Goal: Information Seeking & Learning: Learn about a topic

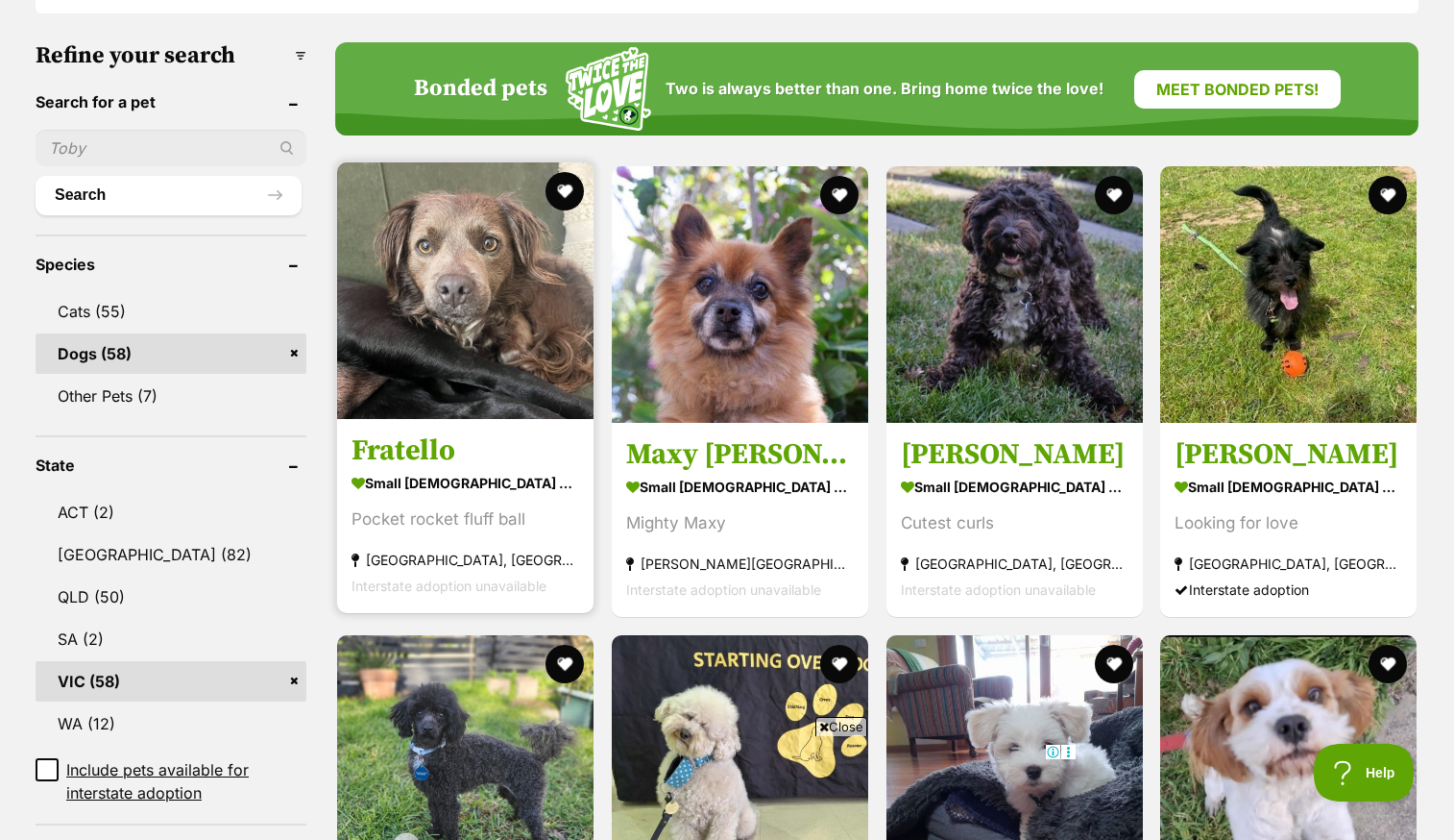
scroll to position [588, 0]
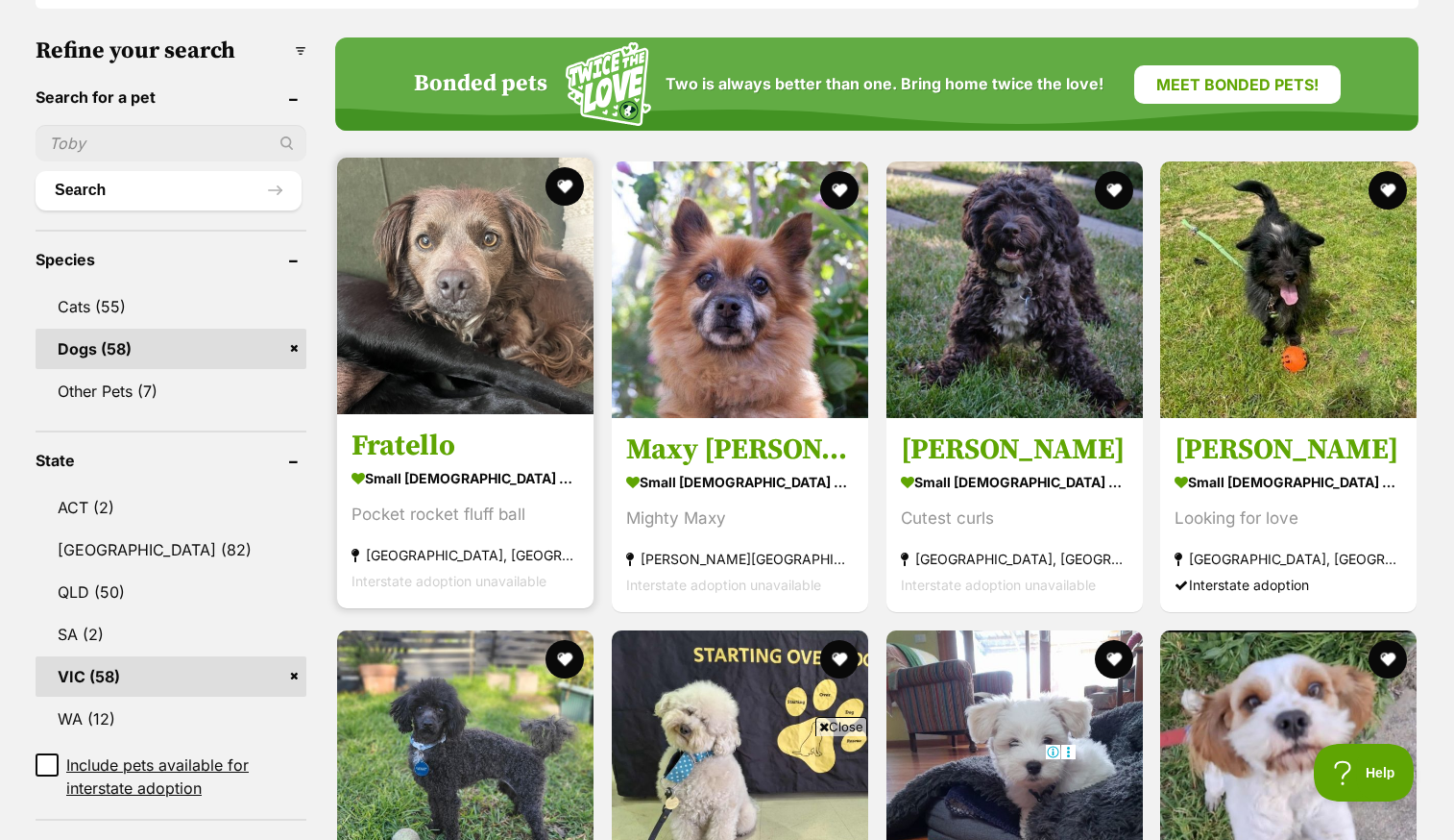
click at [403, 350] on img at bounding box center [466, 285] width 256 height 256
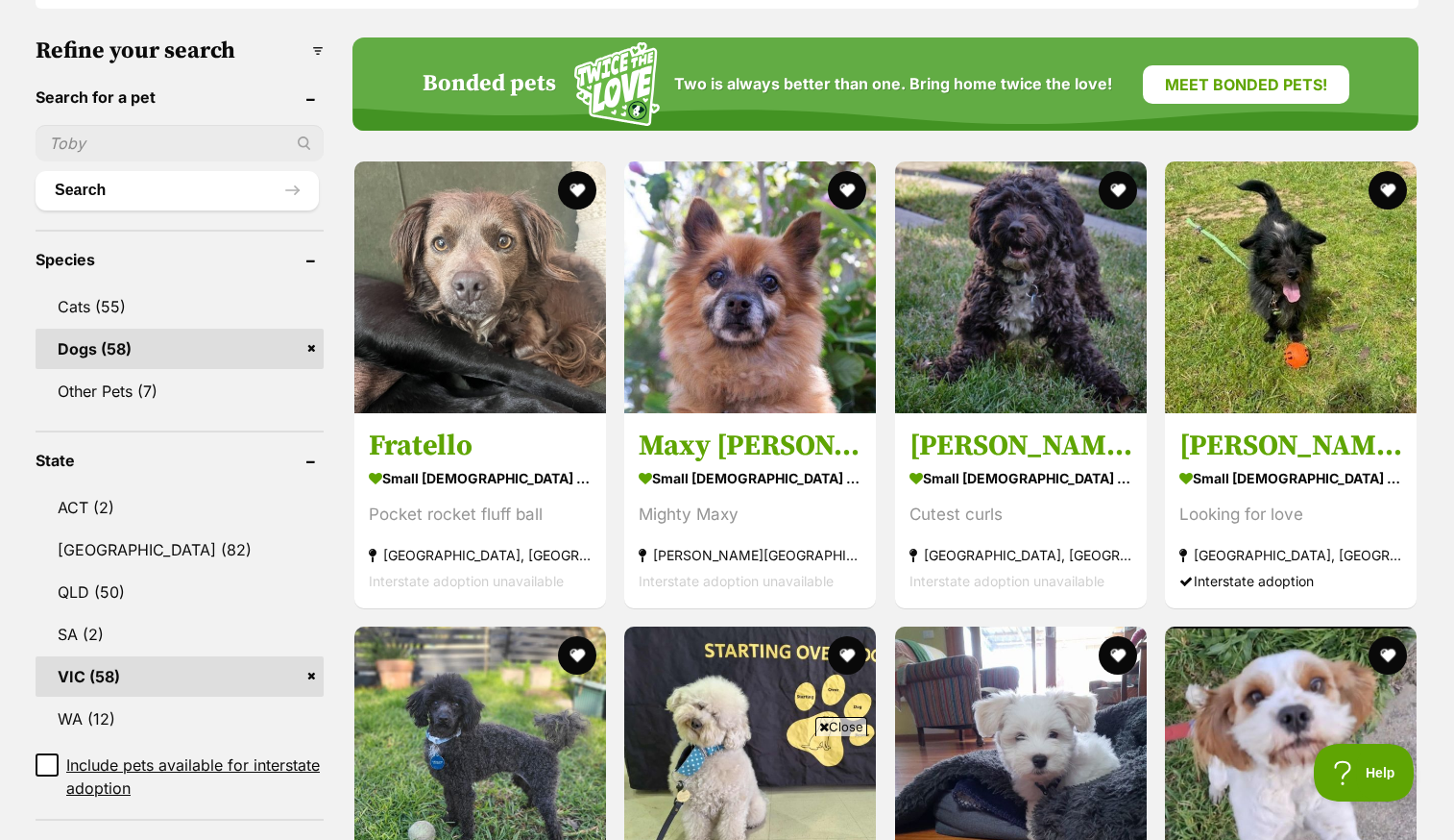
scroll to position [0, 0]
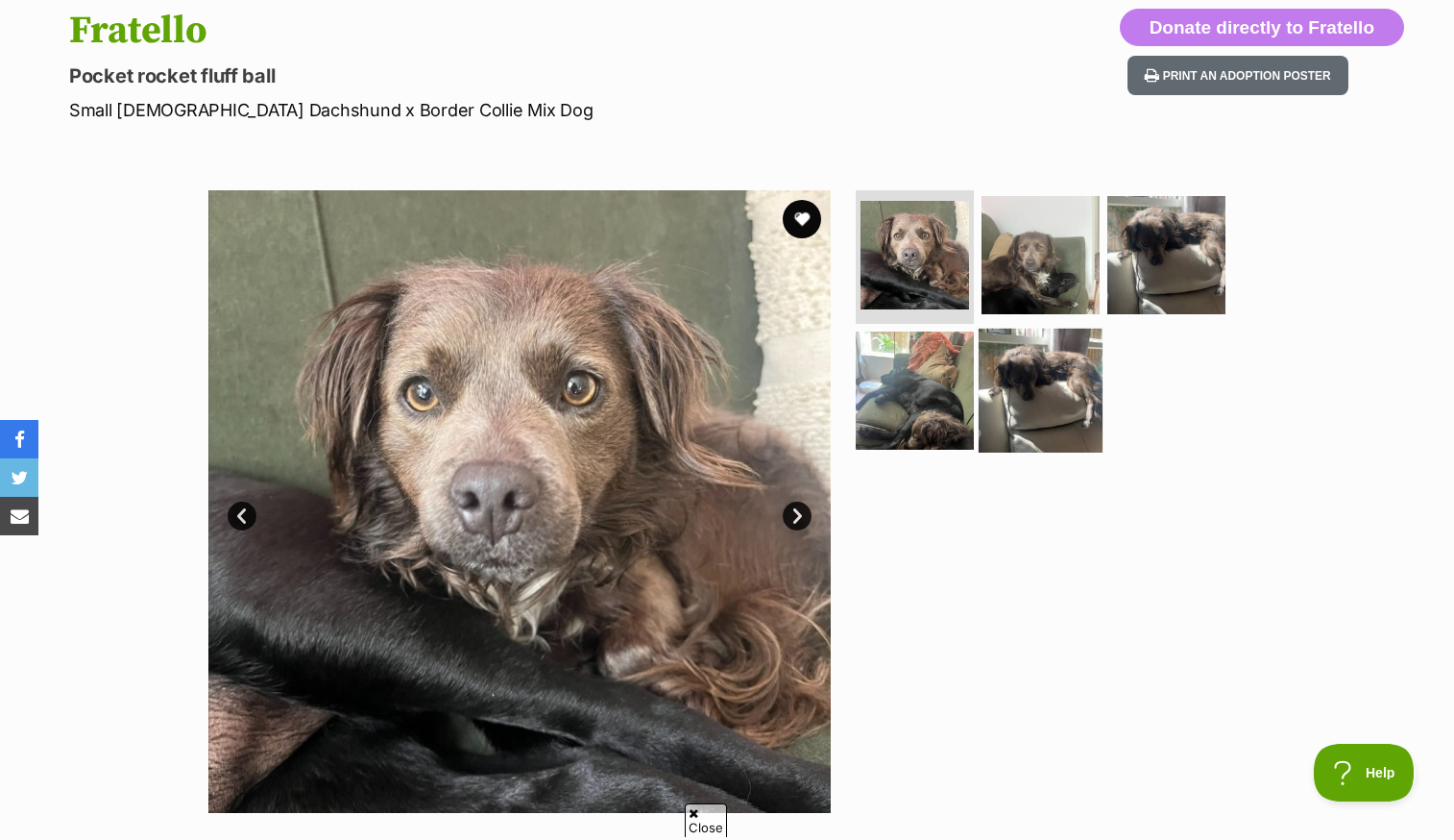
click at [1082, 369] on img at bounding box center [1041, 391] width 124 height 124
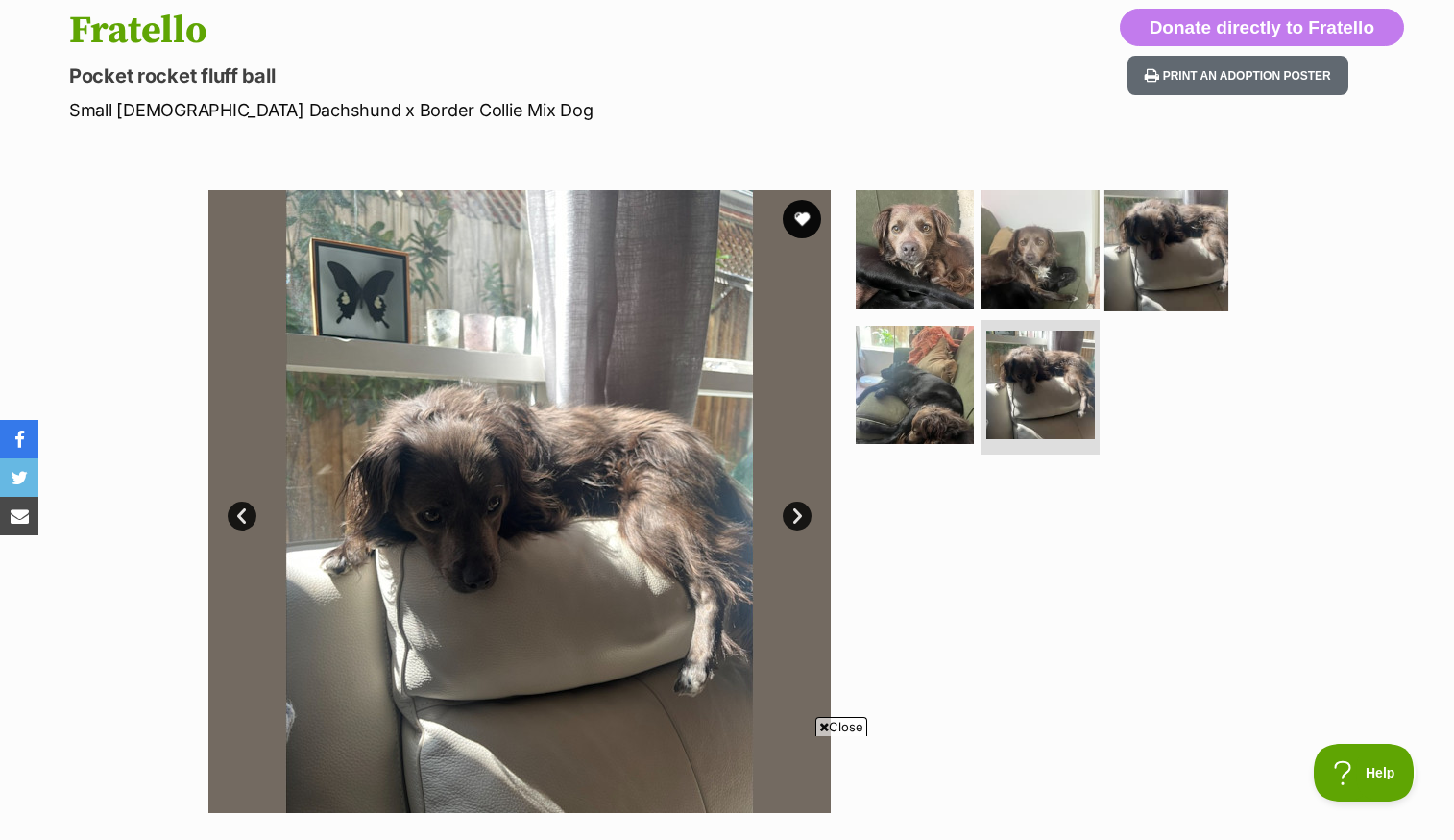
click at [1207, 219] on img at bounding box center [1167, 248] width 124 height 124
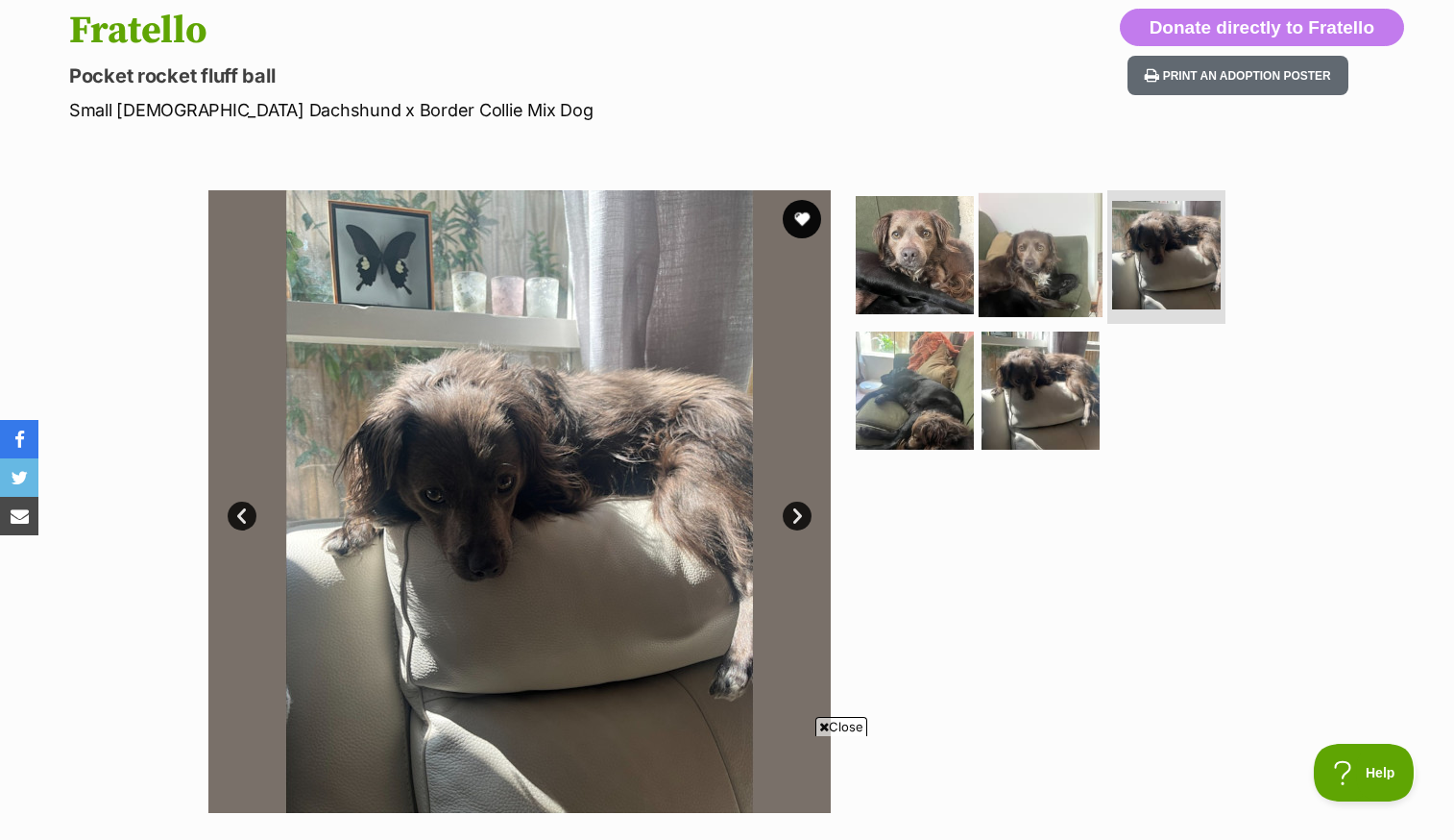
click at [1039, 258] on img at bounding box center [1041, 254] width 124 height 124
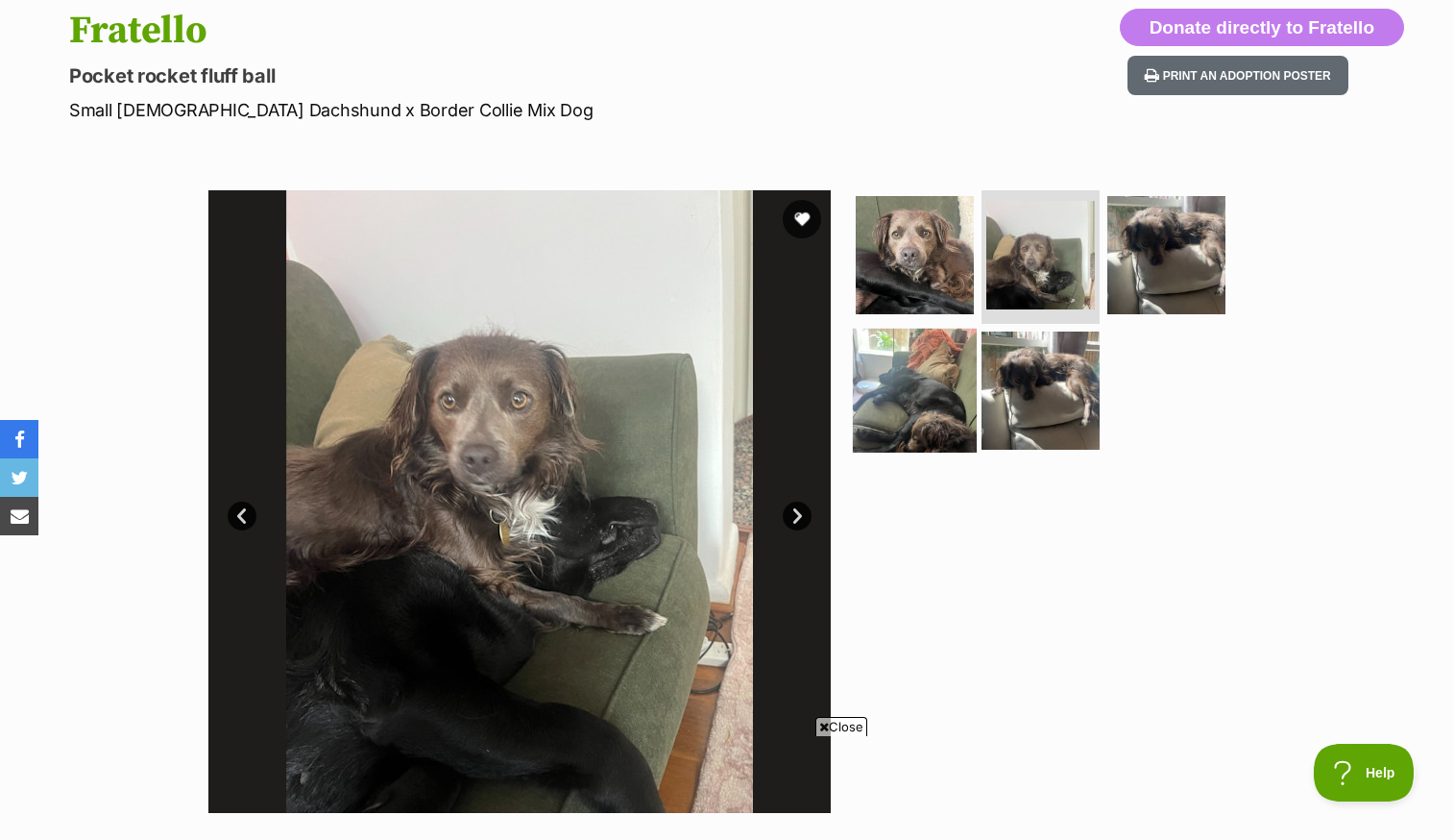
click at [916, 399] on img at bounding box center [915, 391] width 124 height 124
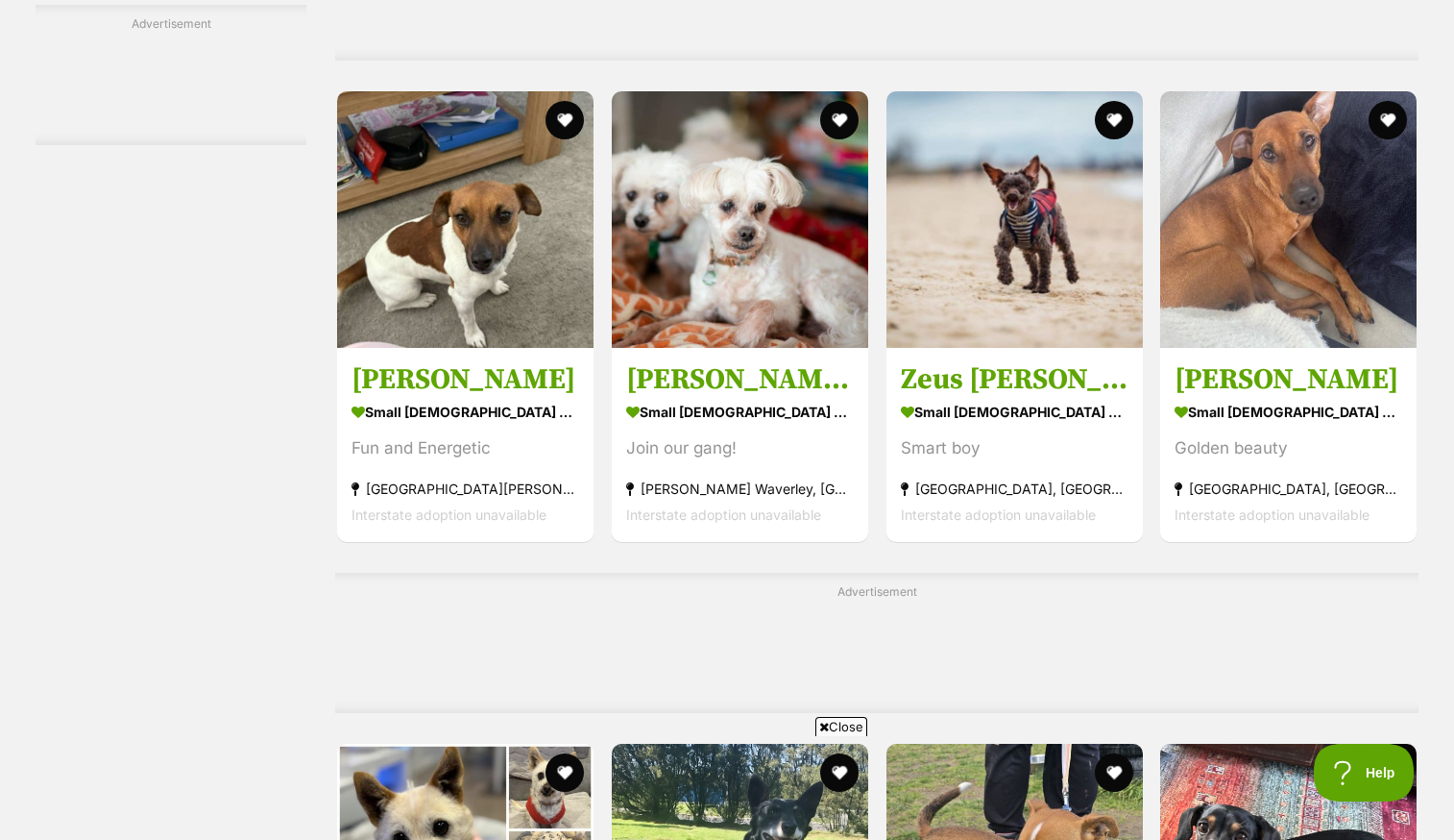
scroll to position [4853, 0]
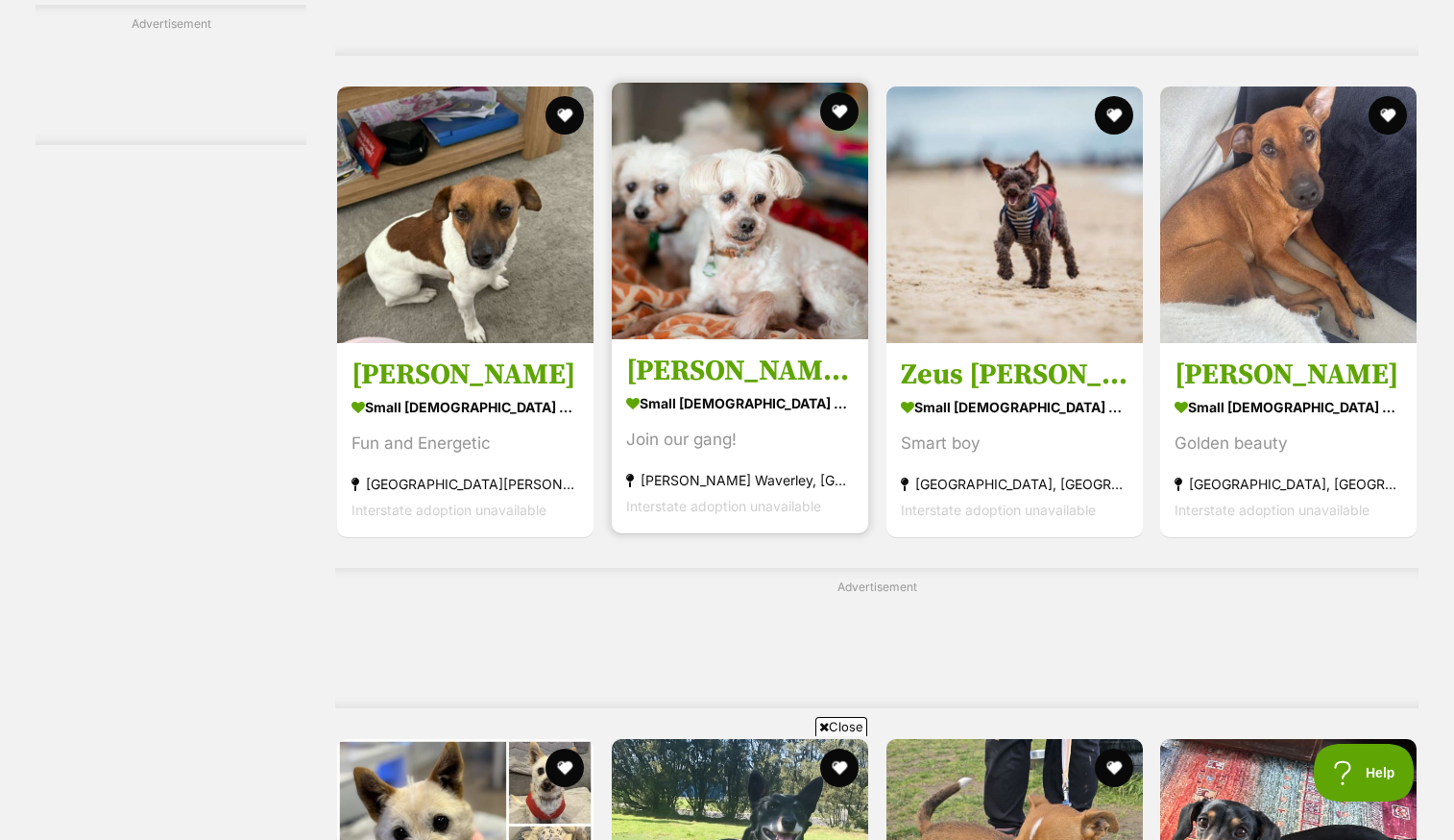
click at [732, 389] on h3 "[PERSON_NAME] and [PERSON_NAME]" at bounding box center [740, 371] width 228 height 37
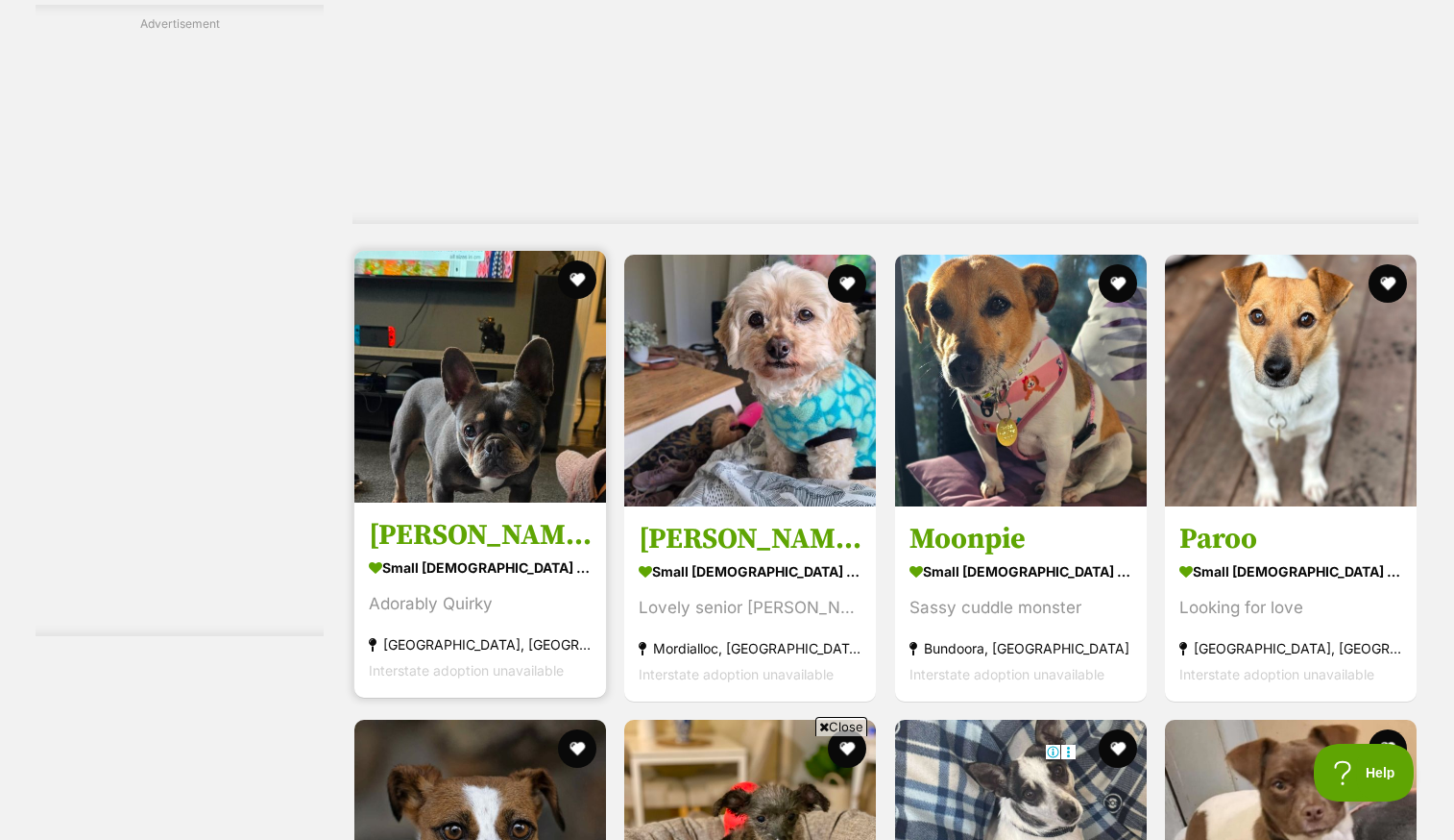
scroll to position [3653, 0]
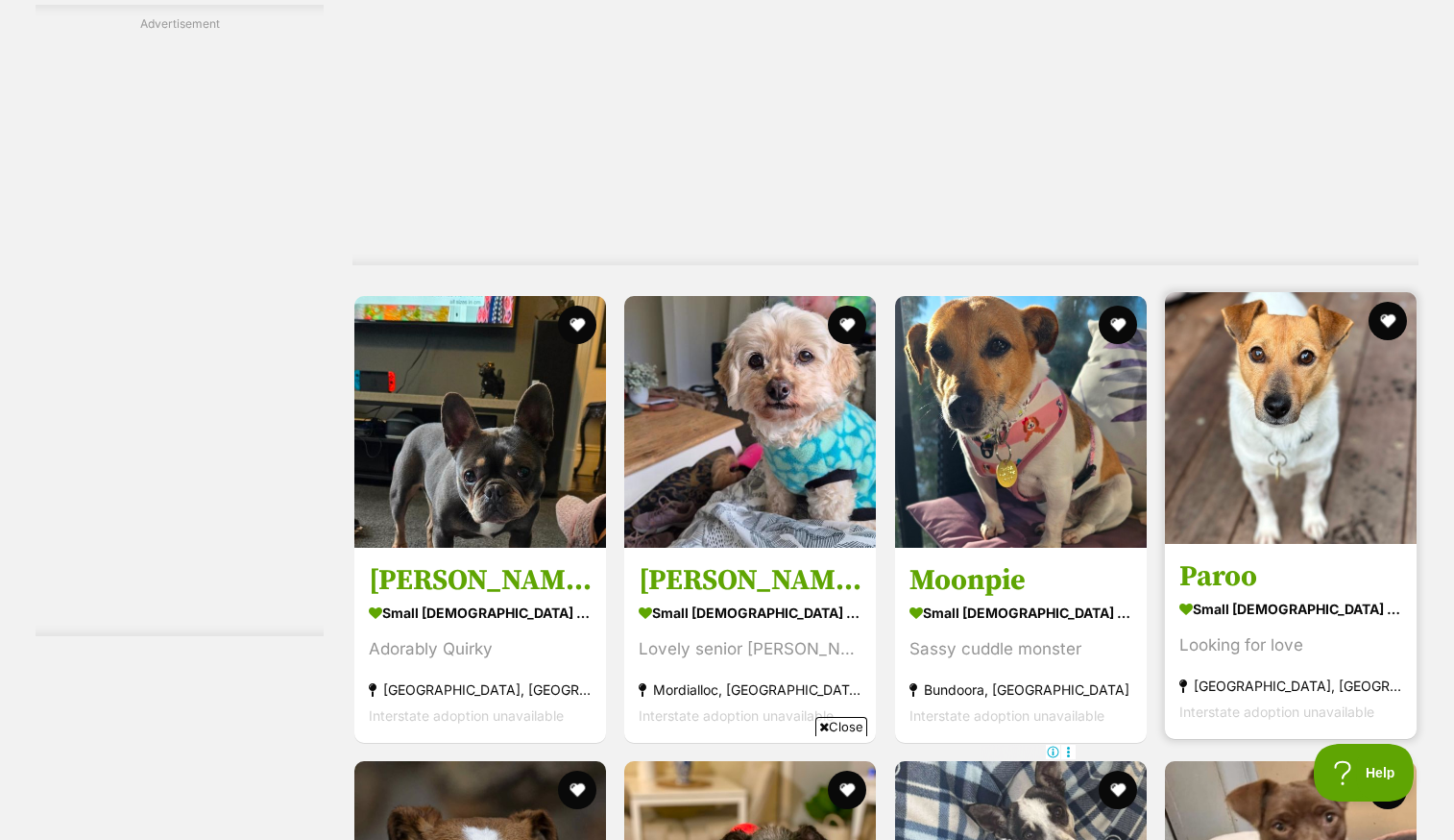
click at [1300, 399] on img at bounding box center [1290, 417] width 251 height 251
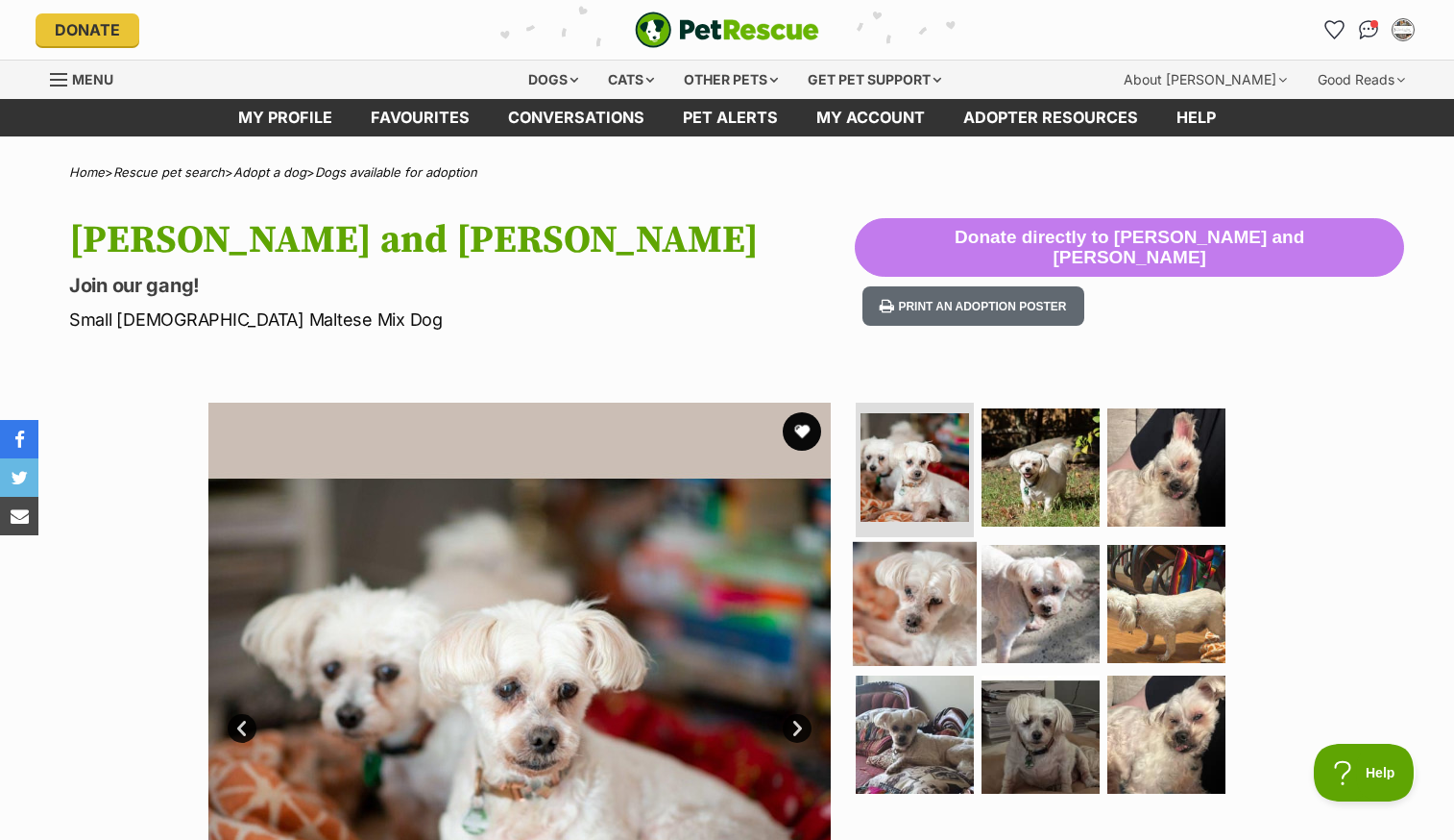
click at [888, 631] on img at bounding box center [915, 604] width 124 height 124
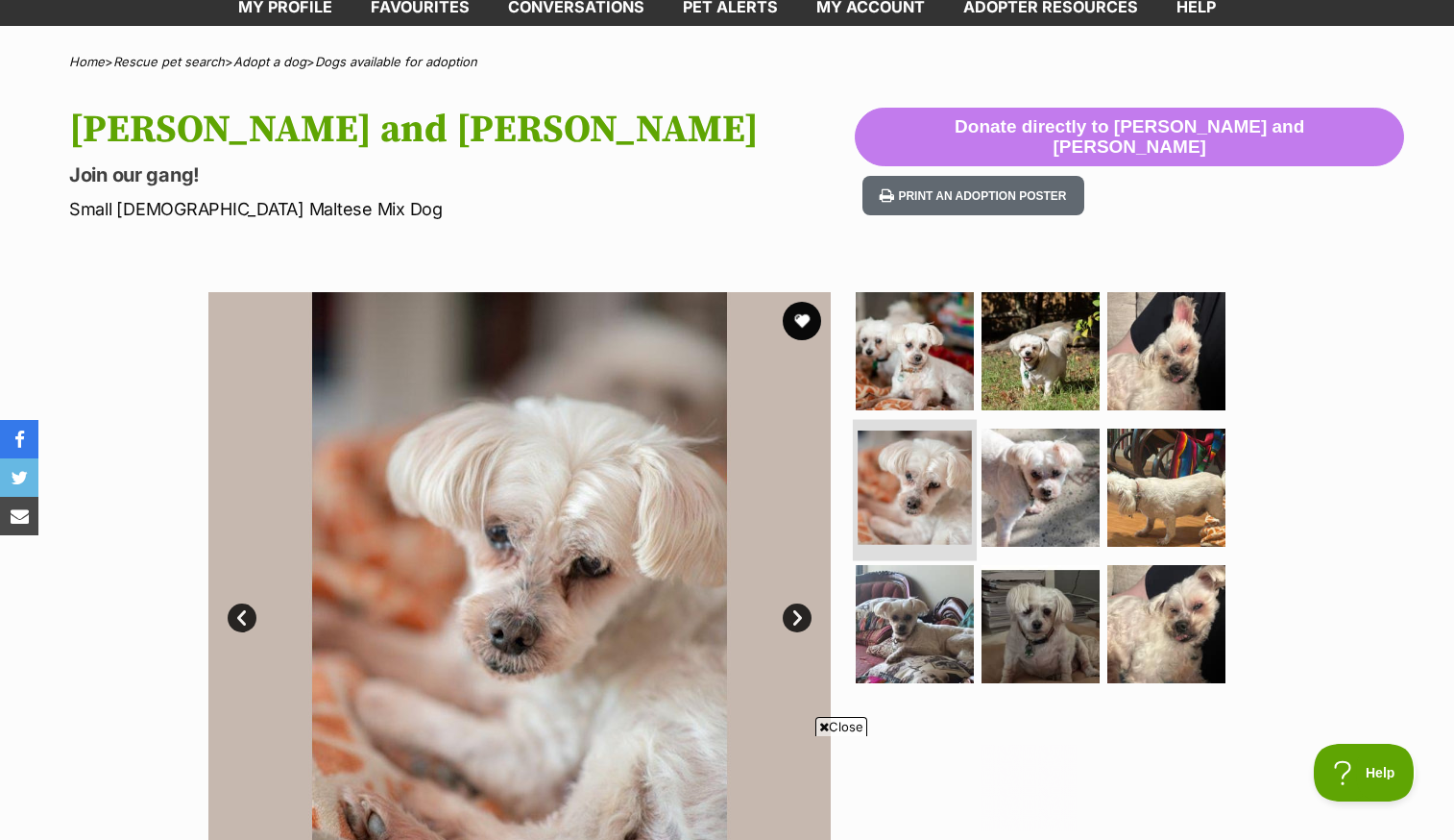
scroll to position [153, 0]
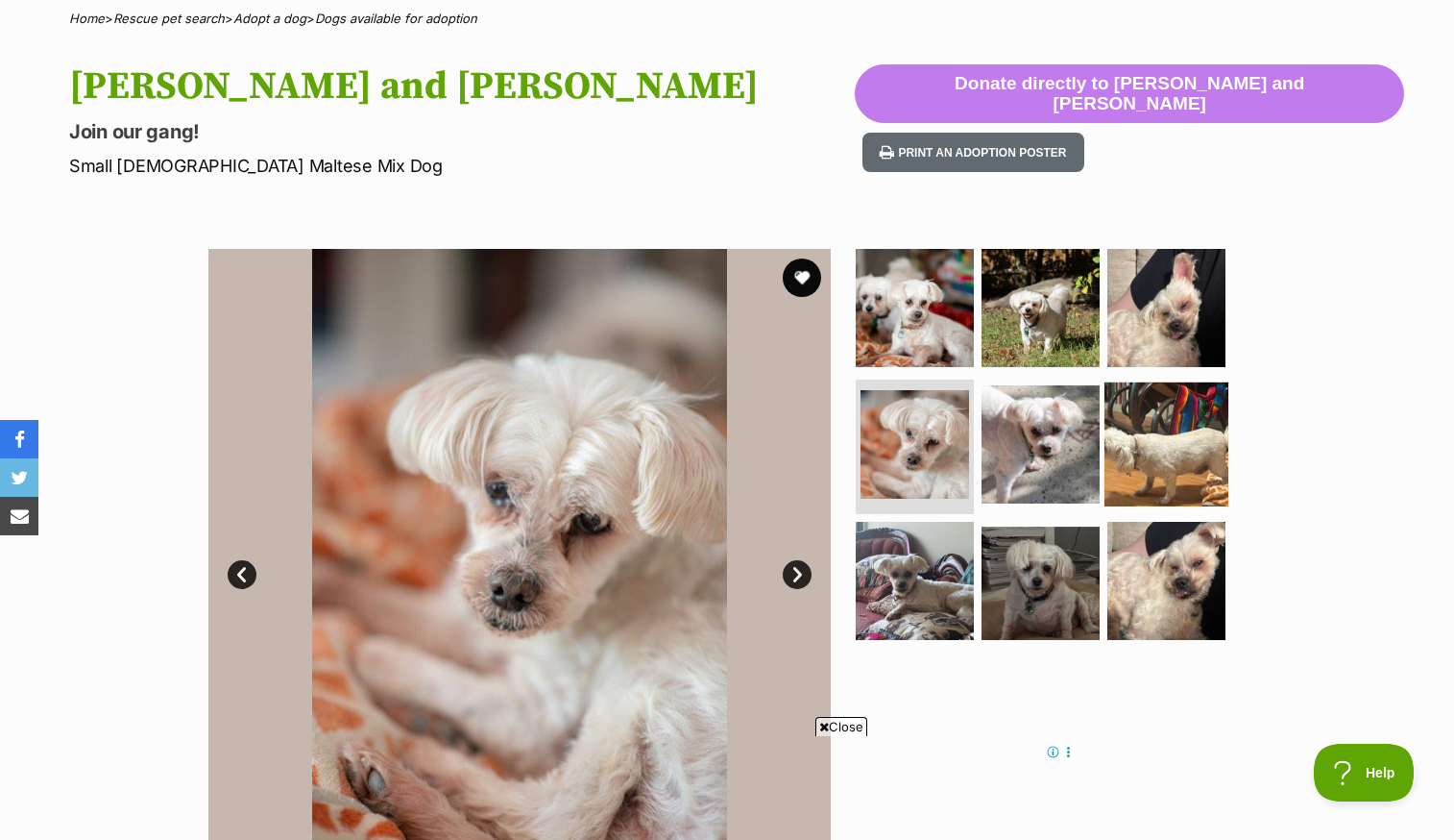
click at [1135, 456] on img at bounding box center [1167, 444] width 124 height 124
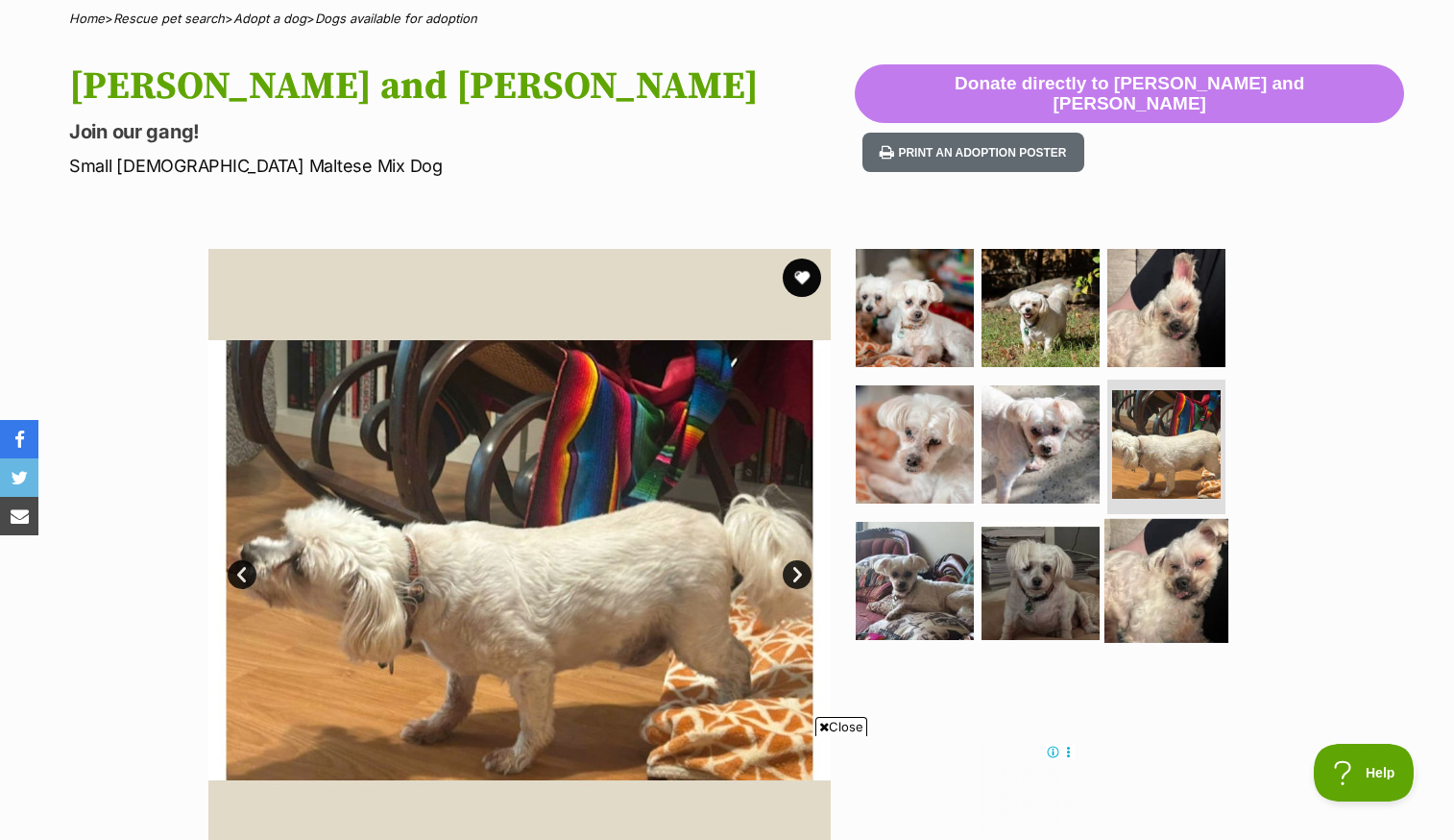
click at [1181, 568] on img at bounding box center [1167, 580] width 124 height 124
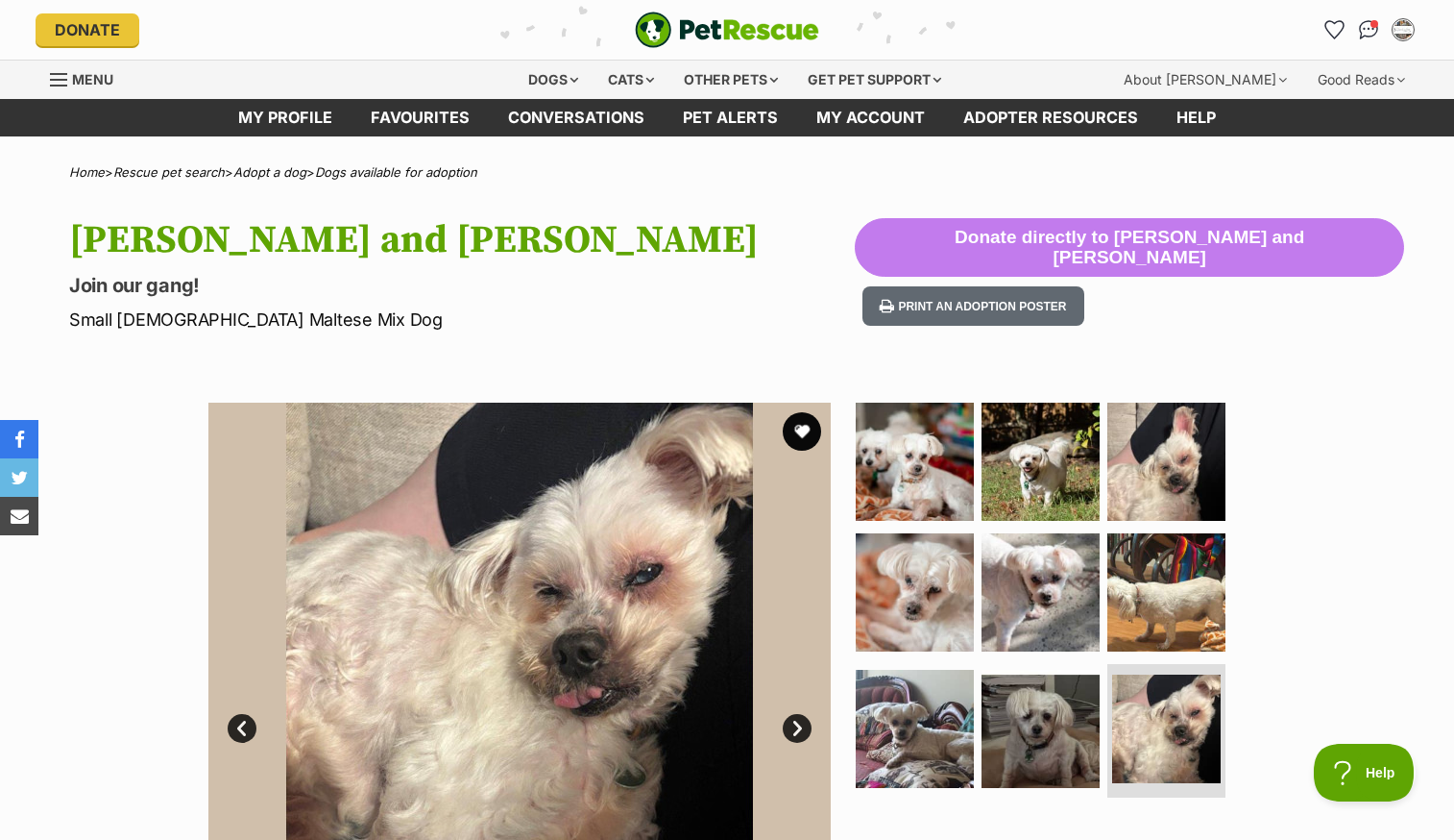
scroll to position [0, 0]
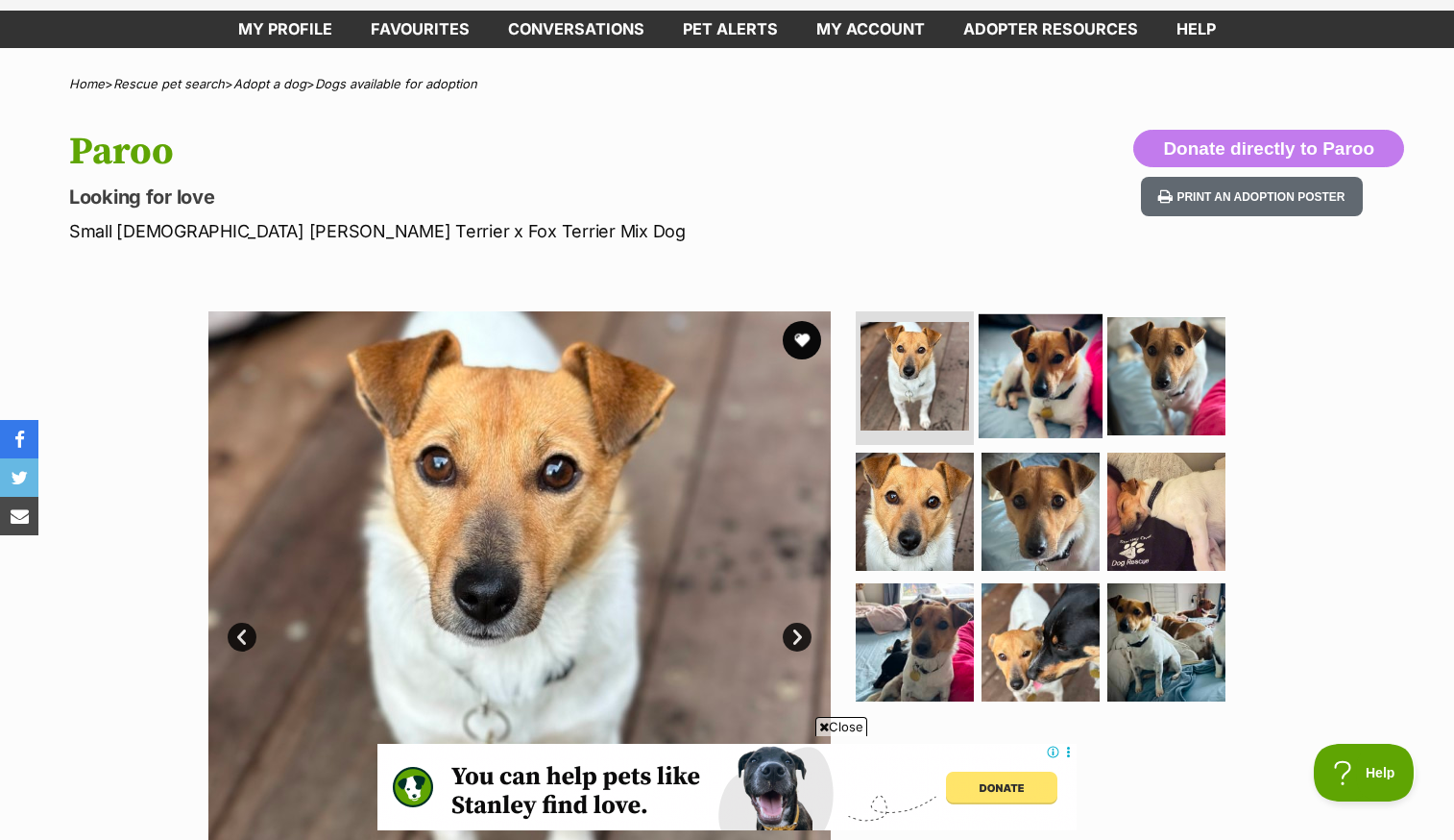
click at [1036, 373] on img at bounding box center [1041, 375] width 124 height 124
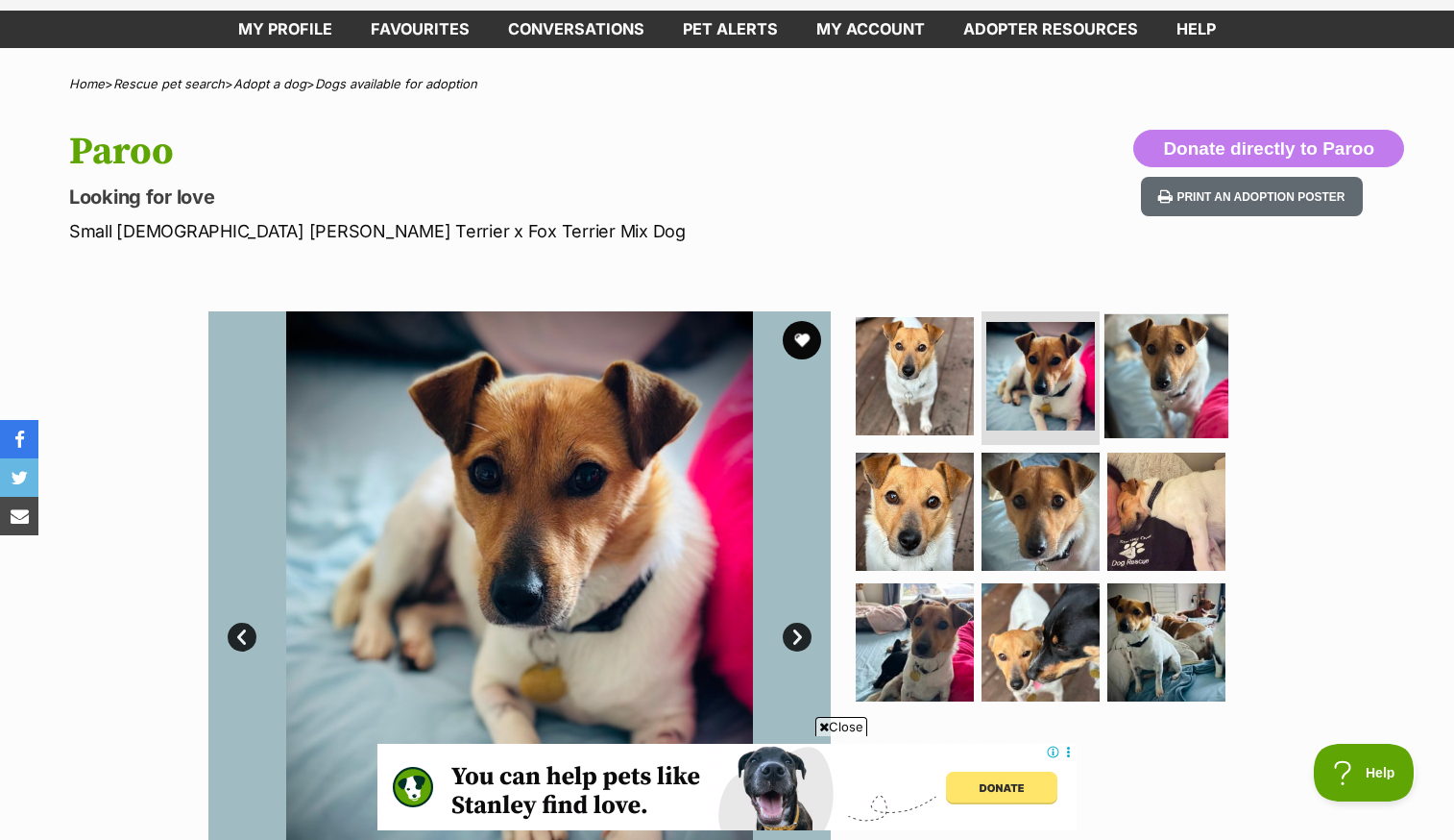
click at [1155, 378] on img at bounding box center [1167, 375] width 124 height 124
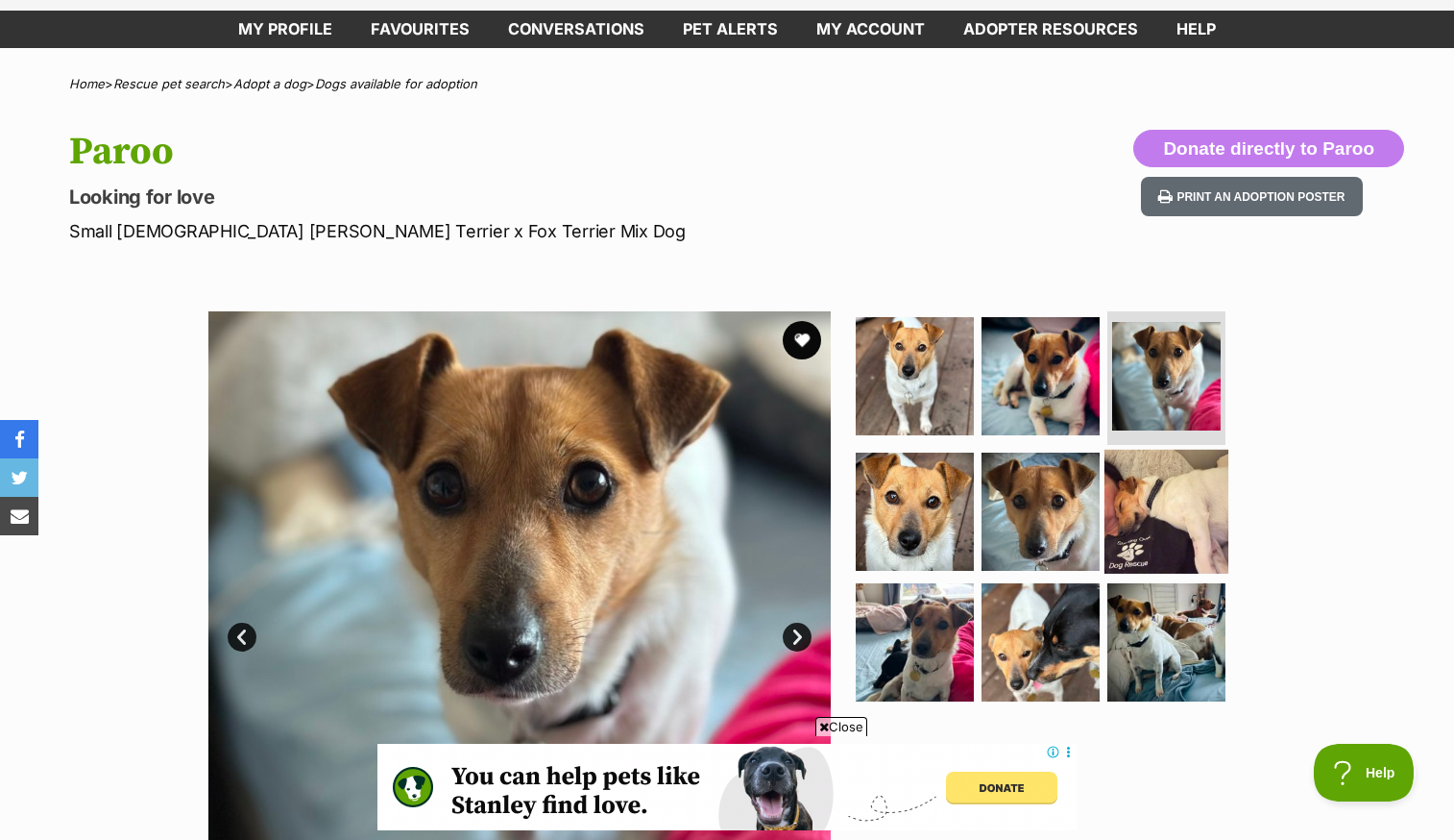
click at [1151, 503] on img at bounding box center [1167, 512] width 124 height 124
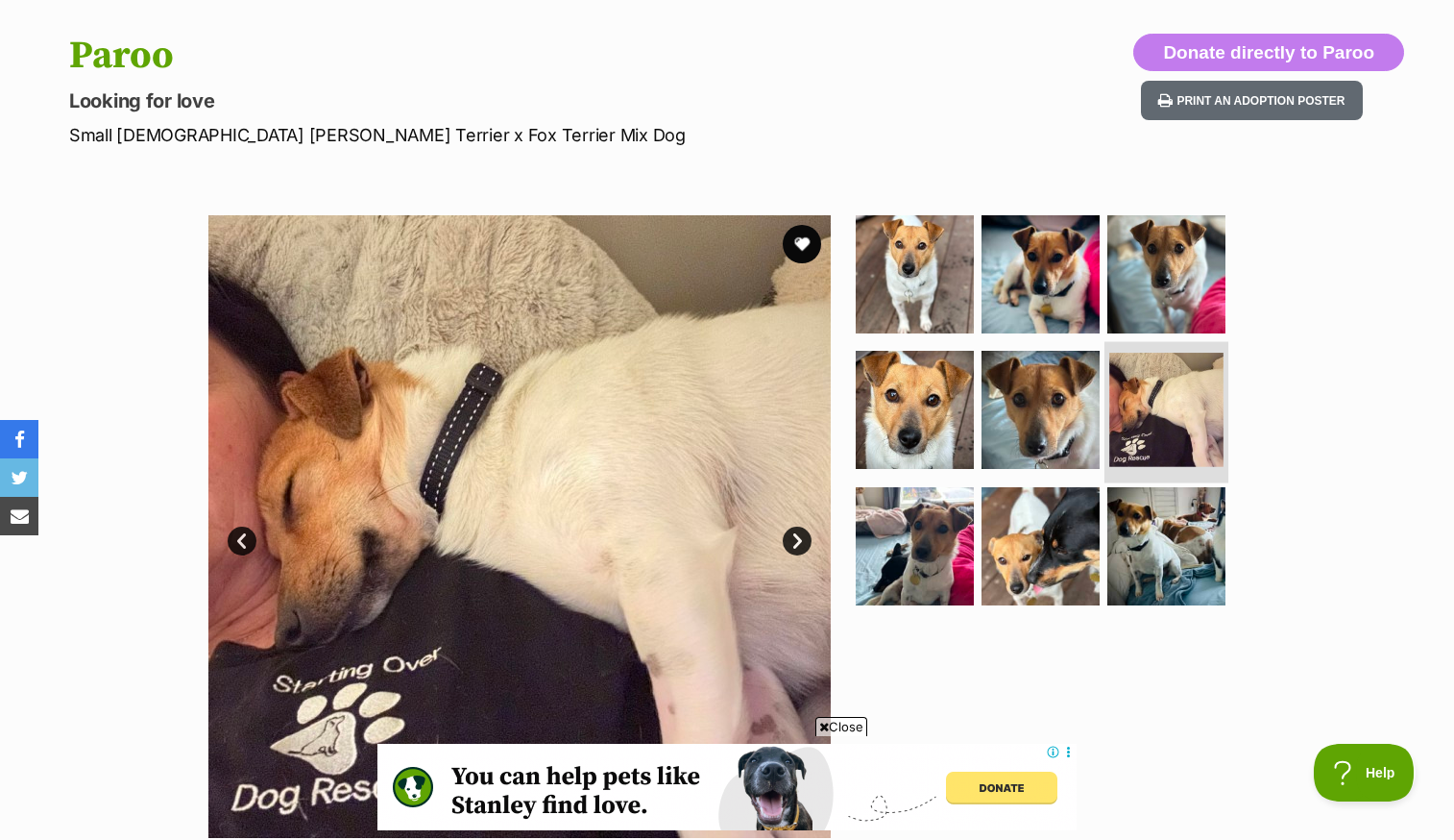
scroll to position [190, 0]
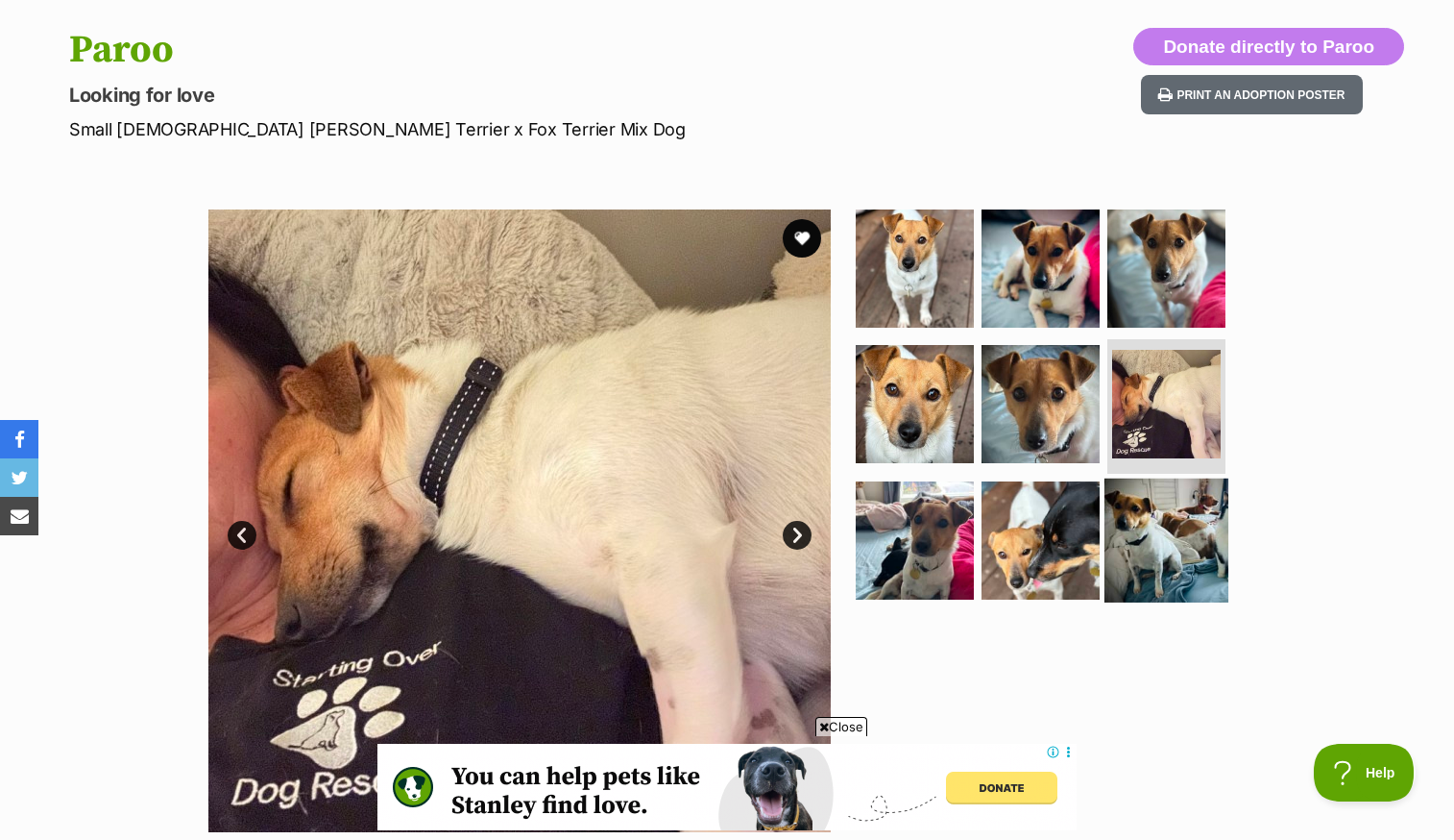
click at [1150, 534] on img at bounding box center [1167, 540] width 124 height 124
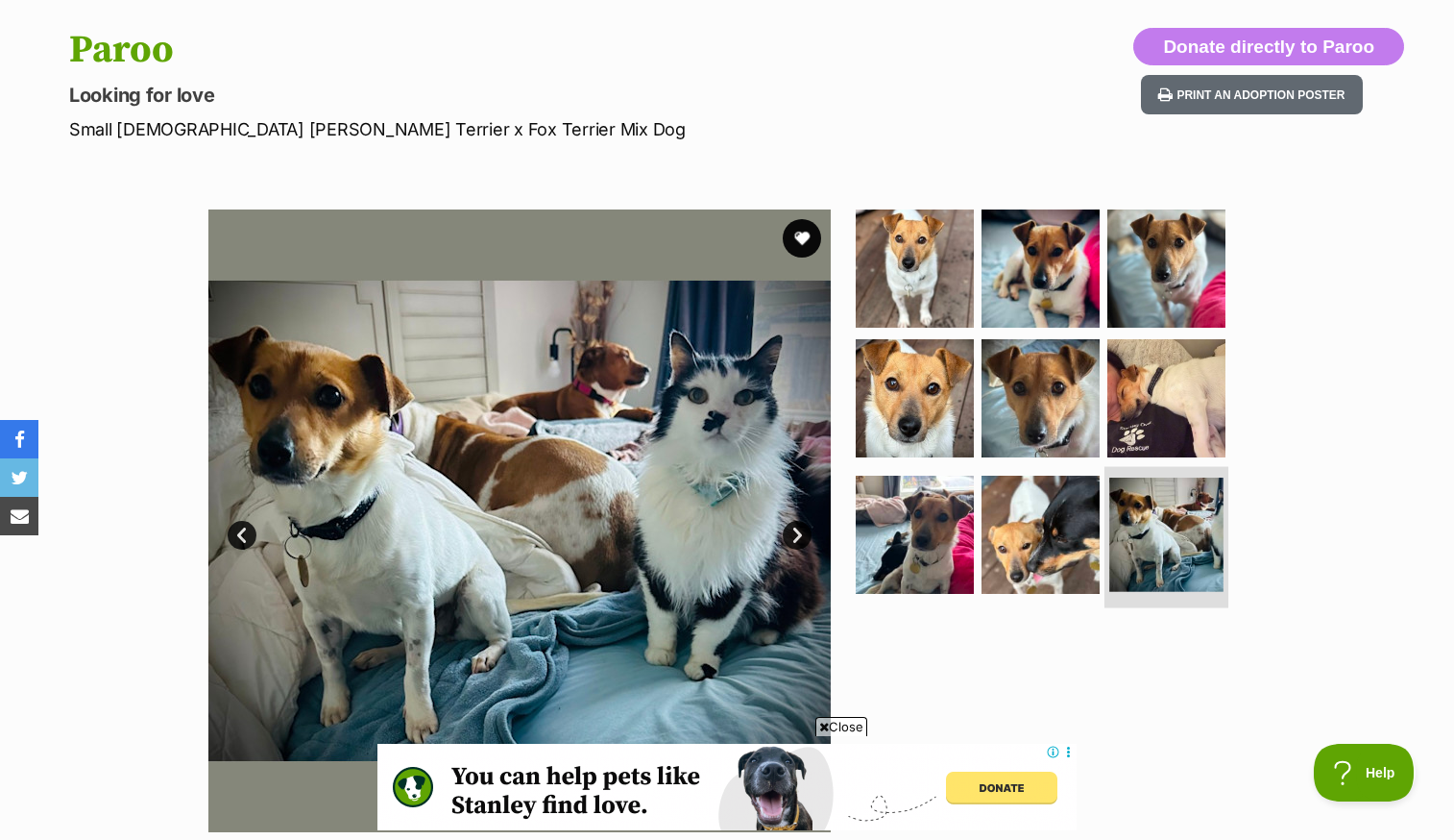
scroll to position [0, 0]
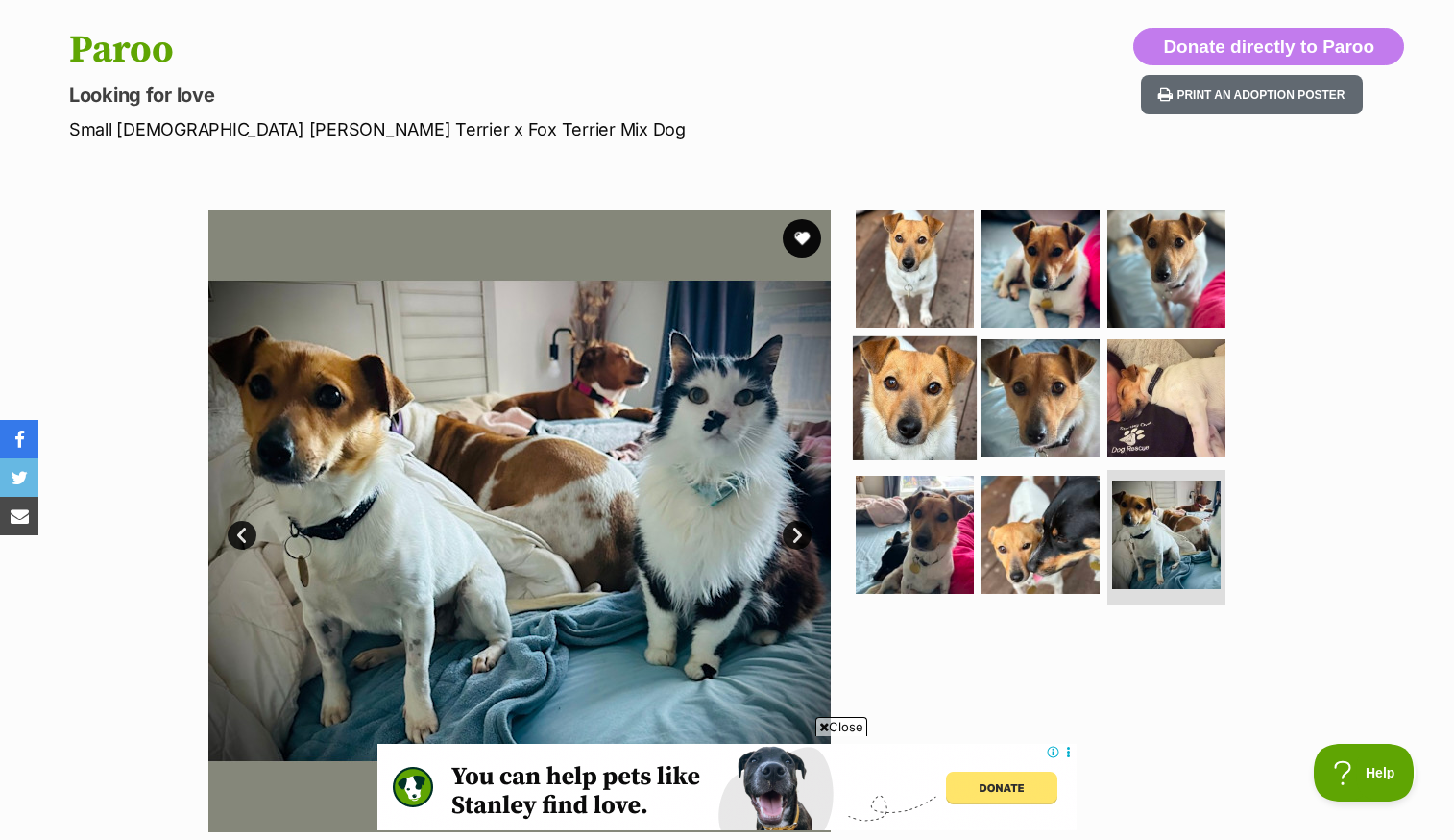
click at [921, 396] on img at bounding box center [915, 399] width 124 height 124
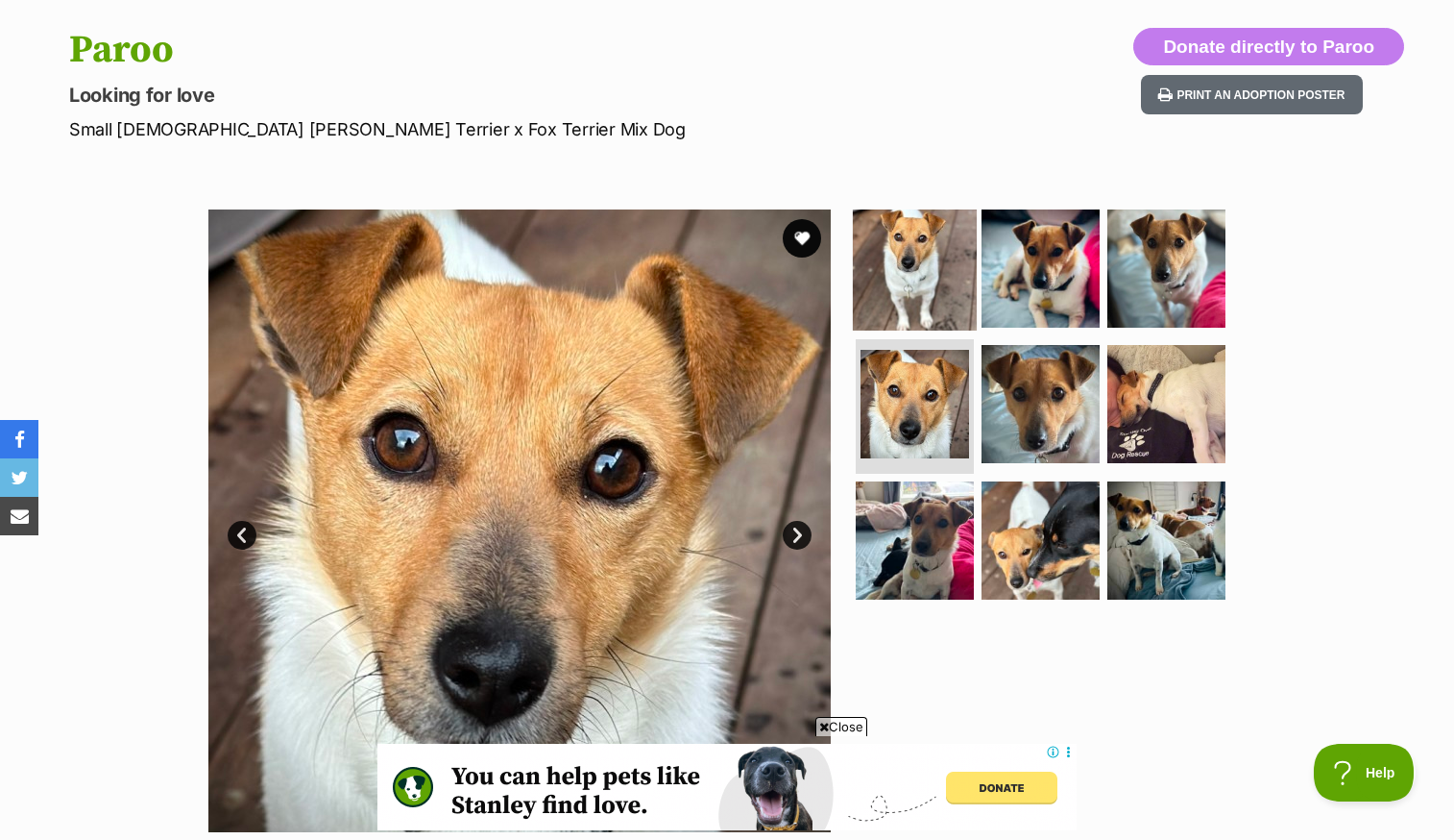
click at [911, 291] on img at bounding box center [915, 268] width 124 height 124
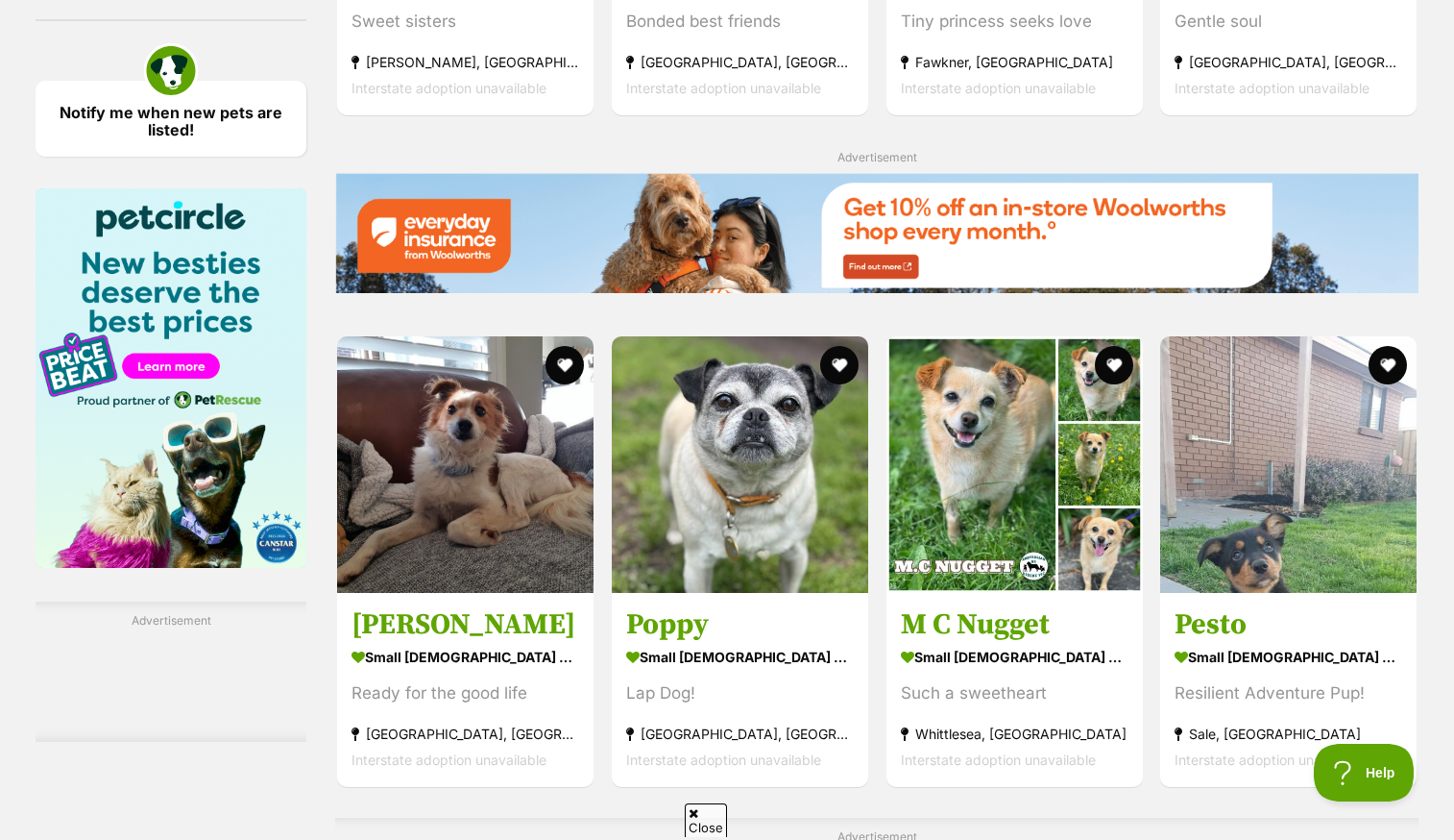
scroll to position [2674, 0]
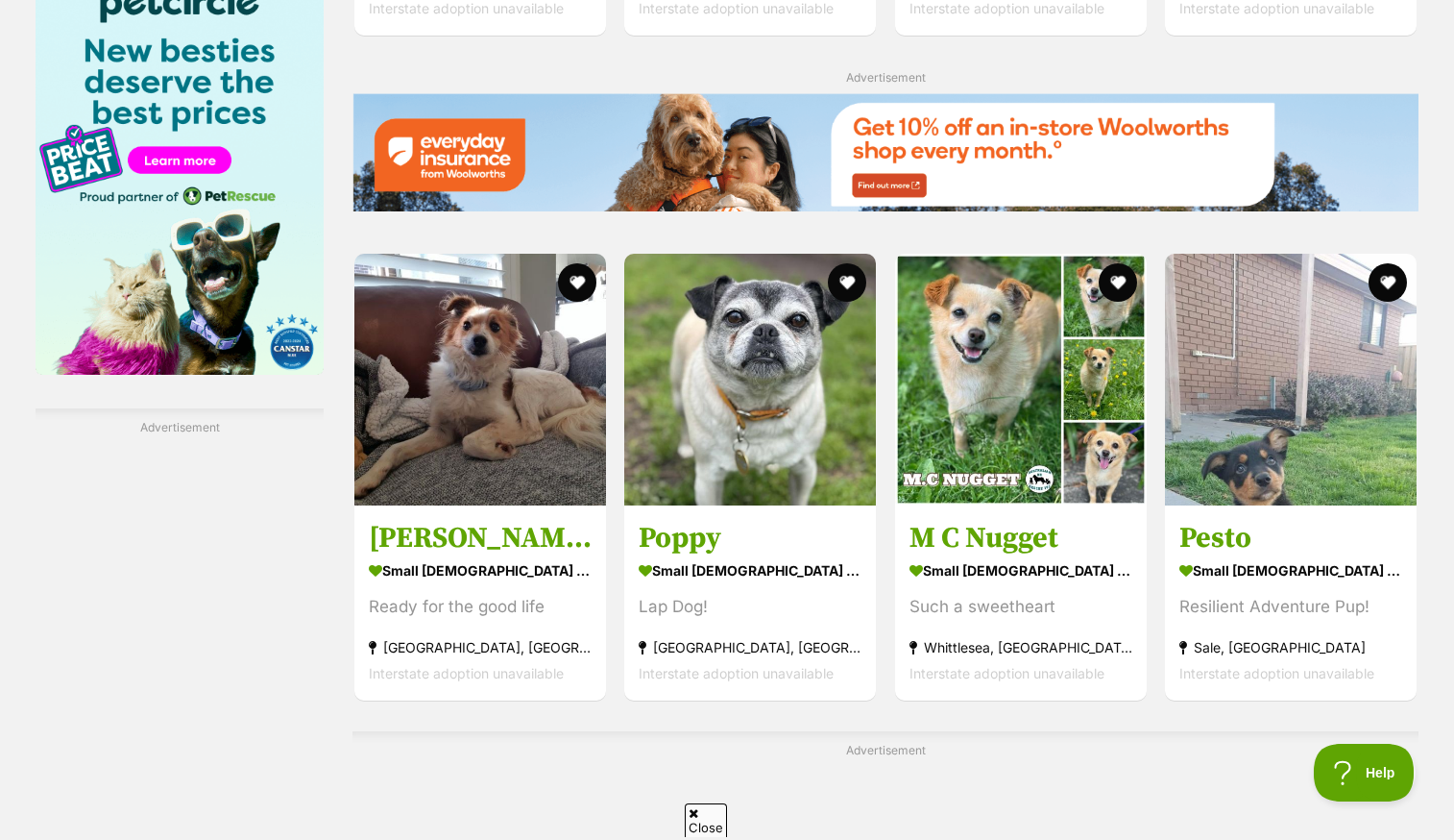
scroll to position [0, 0]
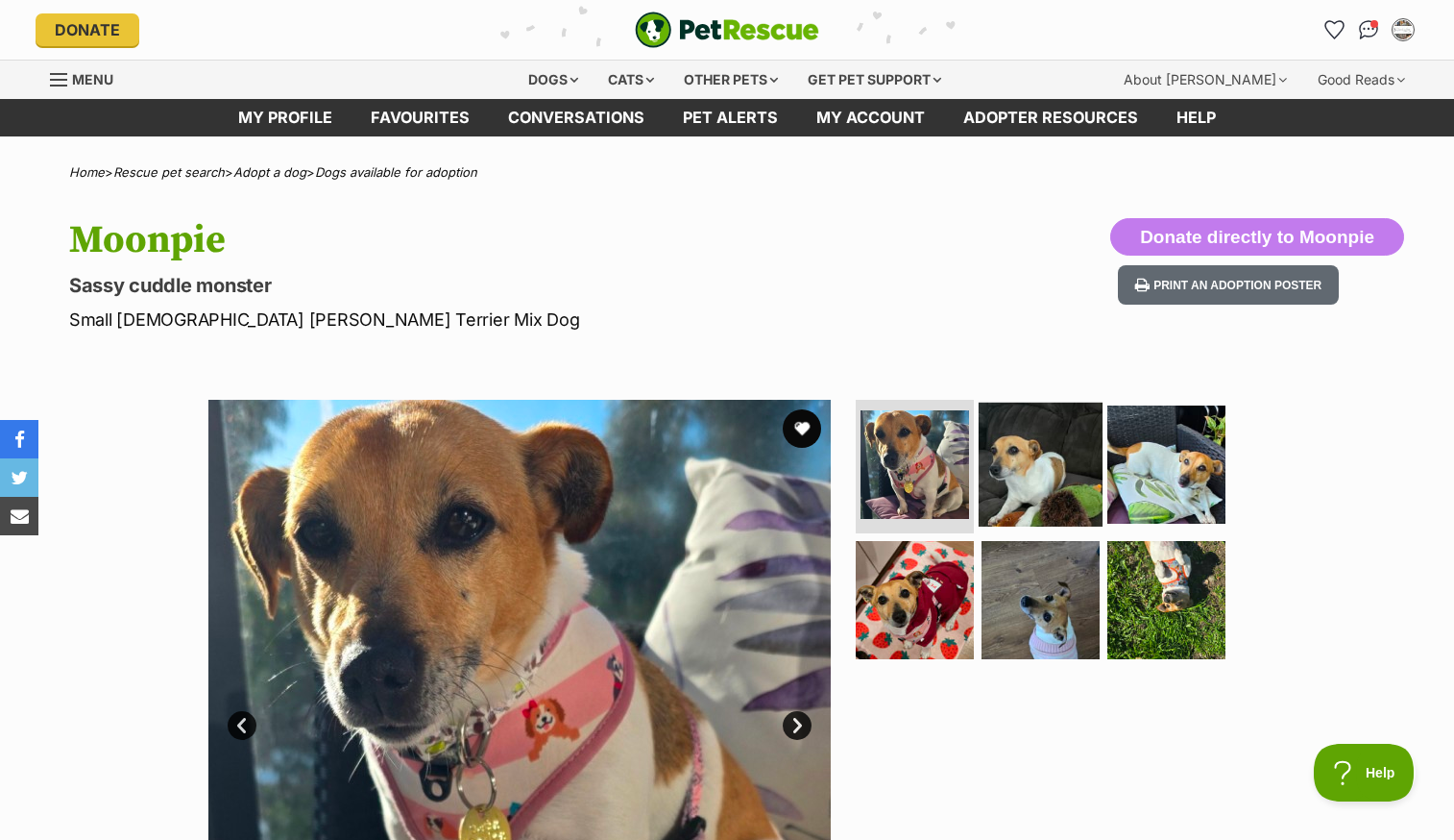
click at [1015, 466] on img at bounding box center [1041, 464] width 124 height 124
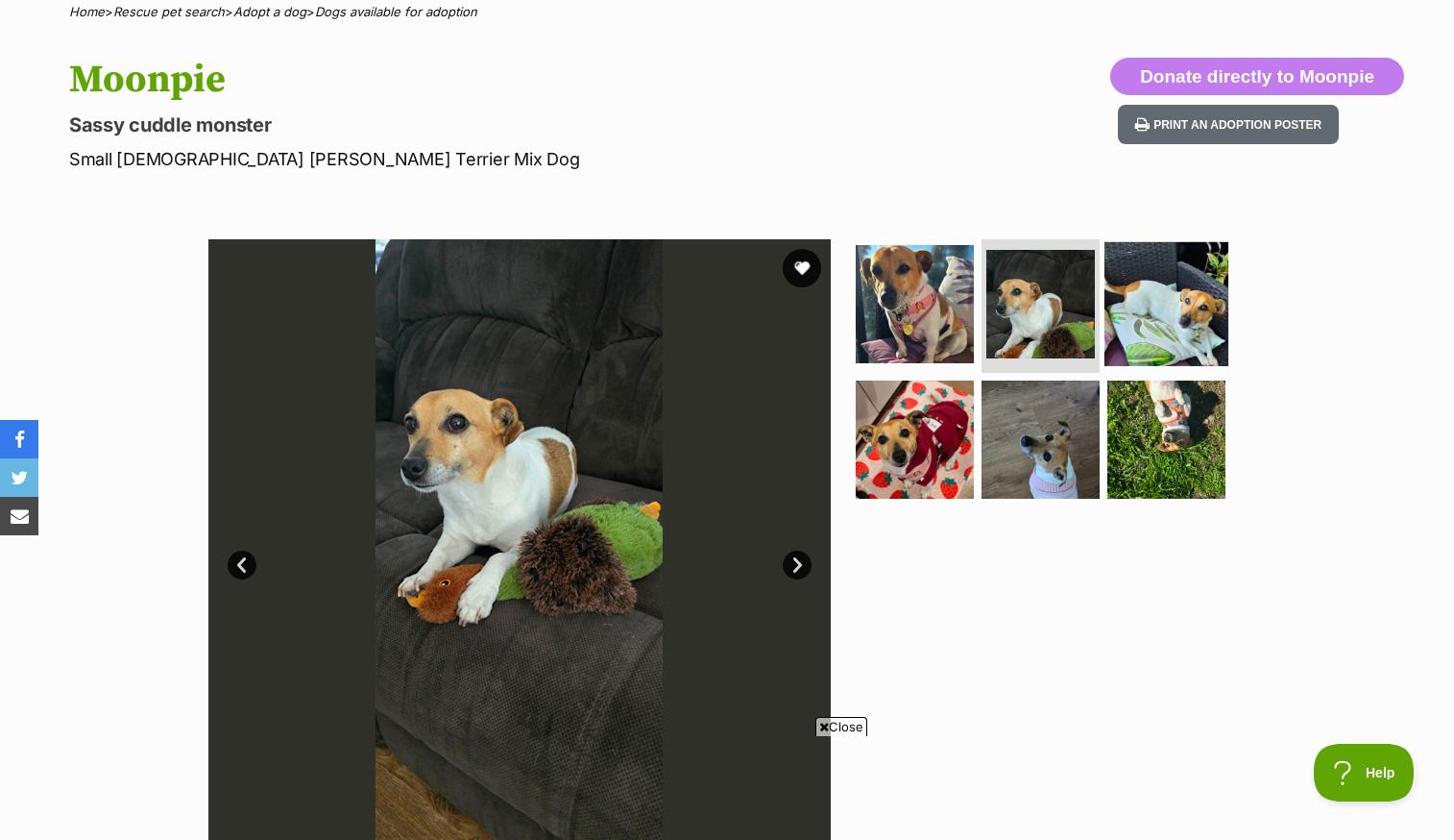
click at [1157, 309] on img at bounding box center [1167, 304] width 124 height 124
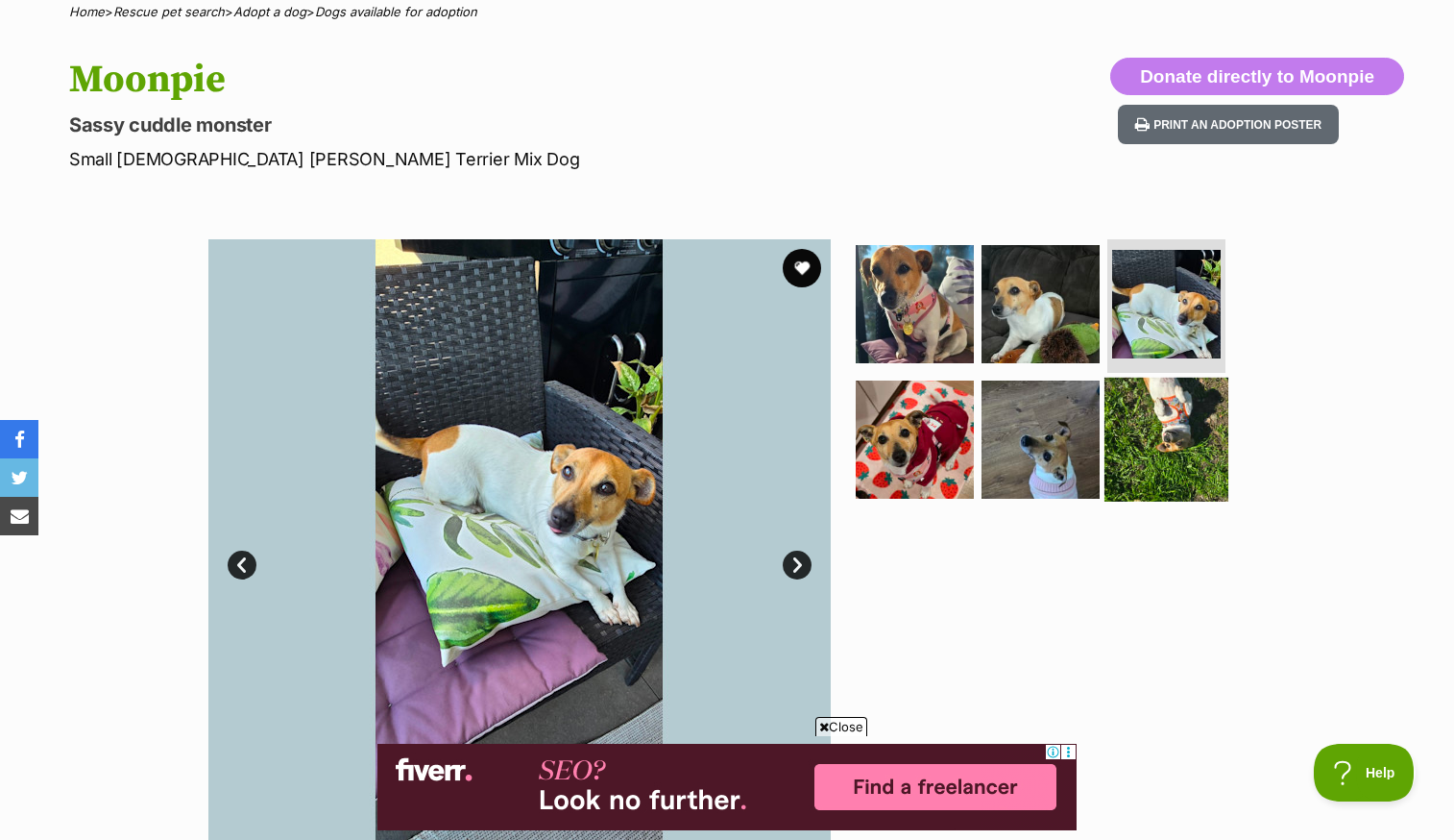
click at [1171, 449] on img at bounding box center [1167, 439] width 124 height 124
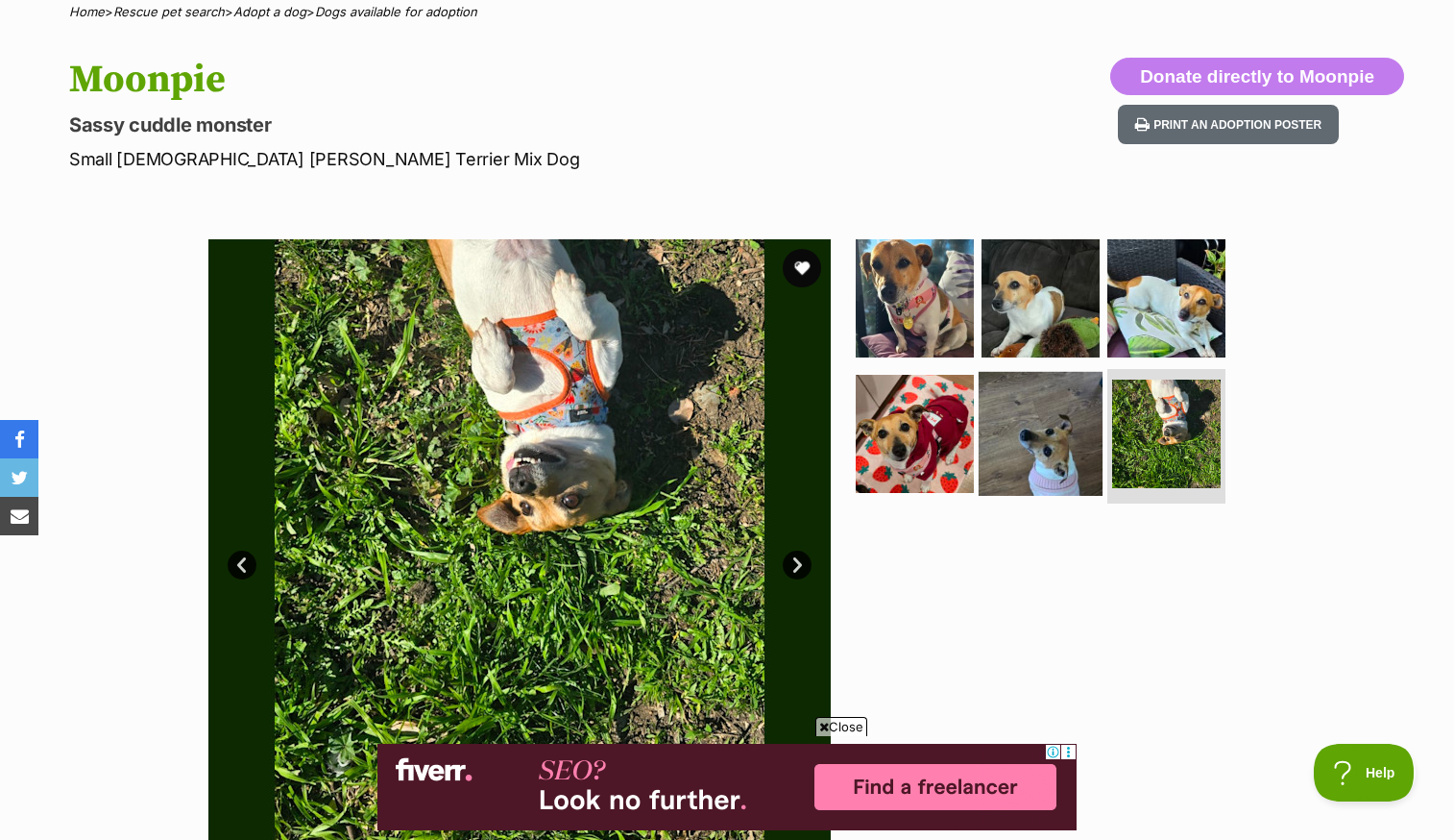
click at [1050, 440] on img at bounding box center [1041, 434] width 124 height 124
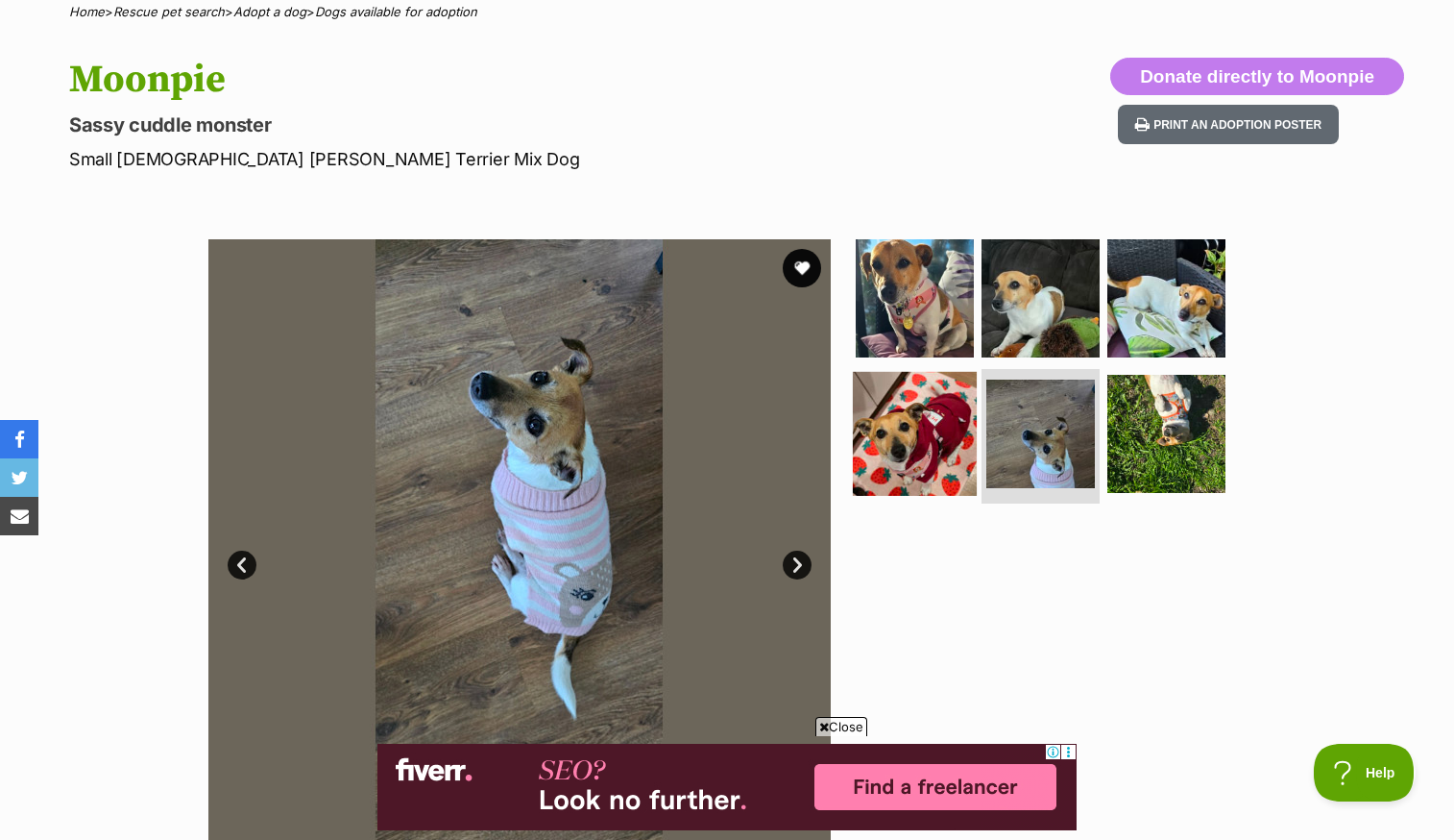
click at [933, 426] on img at bounding box center [915, 434] width 124 height 124
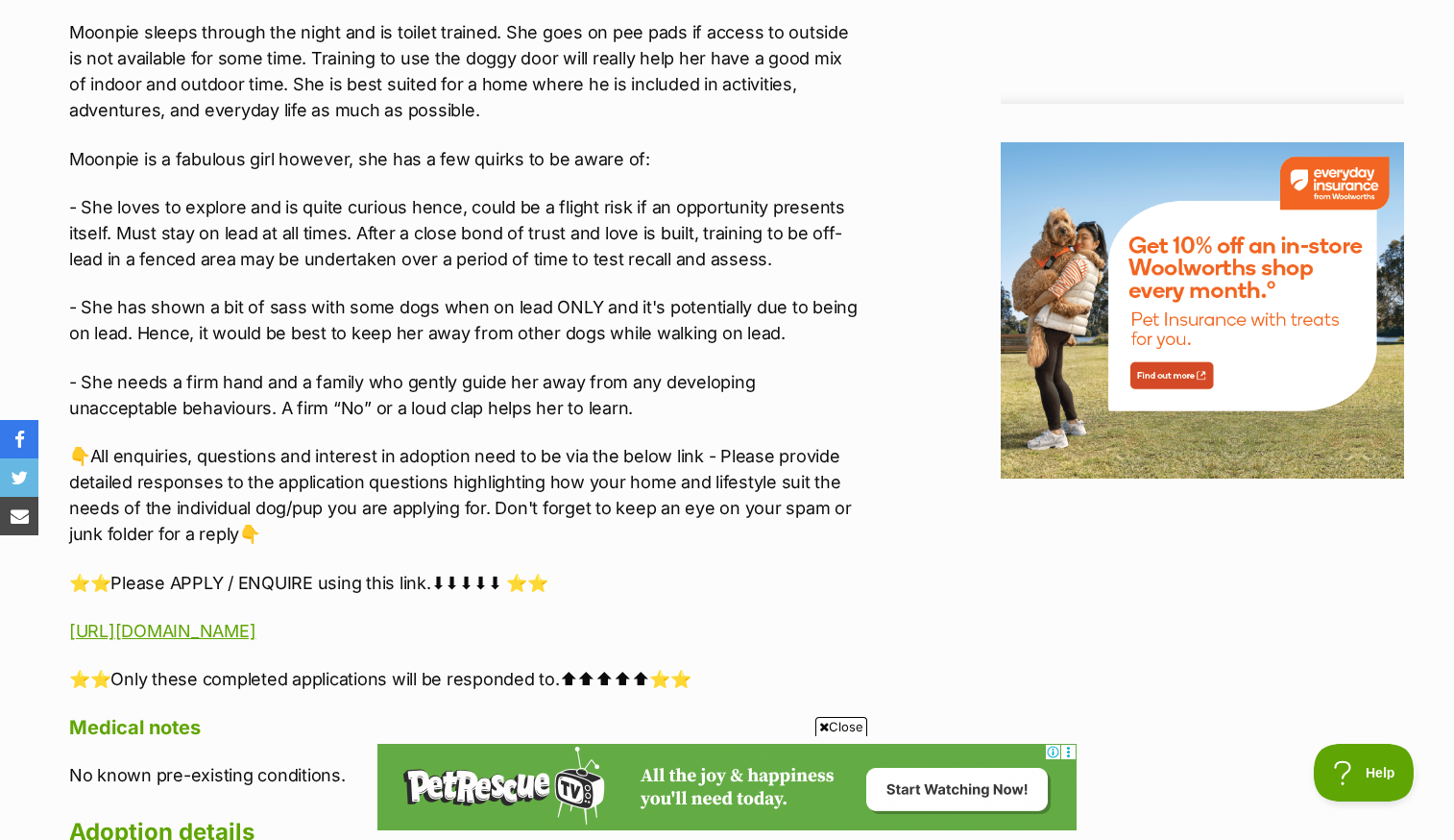
scroll to position [2045, 0]
